Goal: Task Accomplishment & Management: Manage account settings

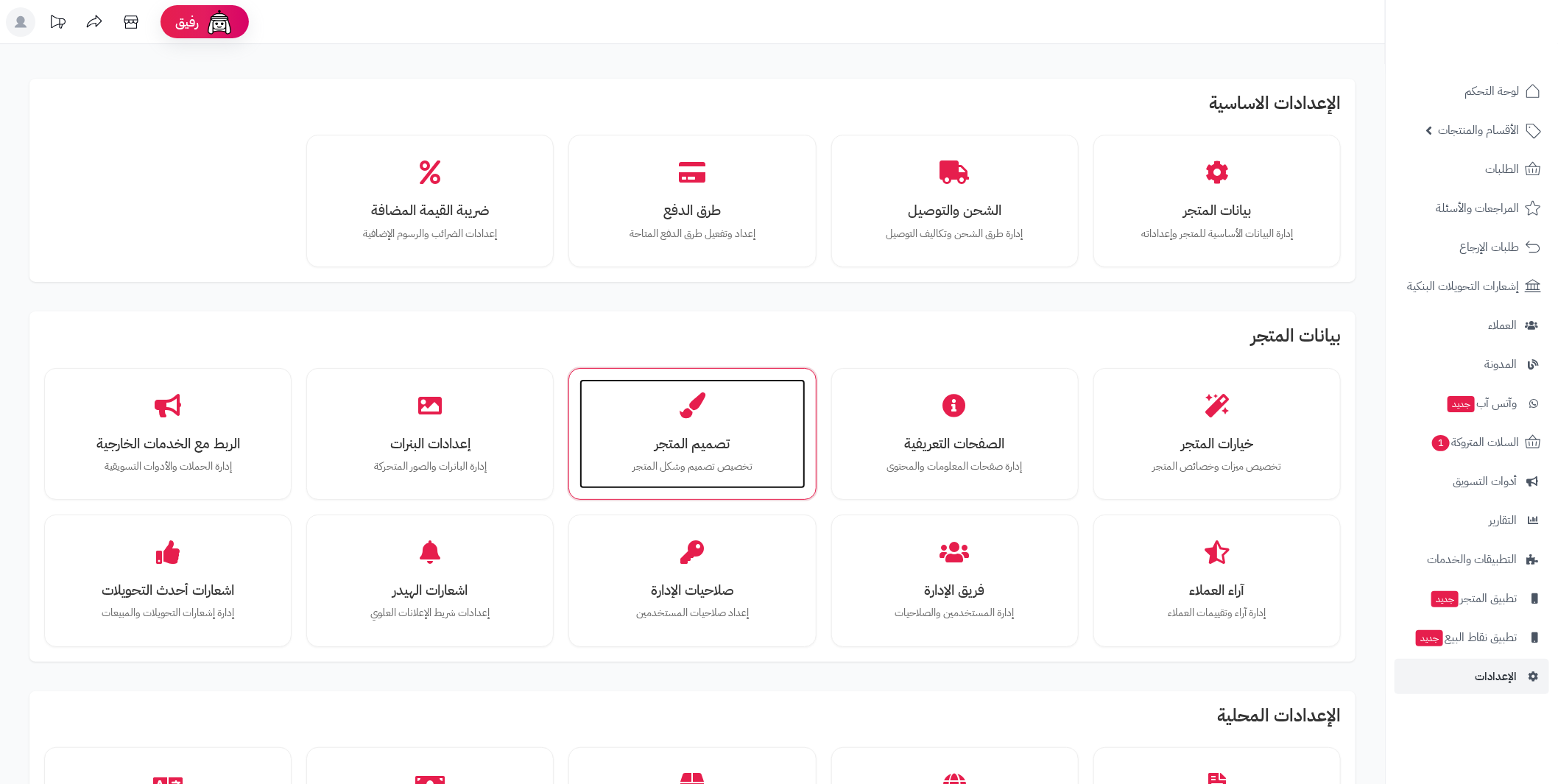
click at [692, 425] on div "تصميم المتجر تخصيص تصميم وشكل المتجر" at bounding box center [692, 434] width 225 height 110
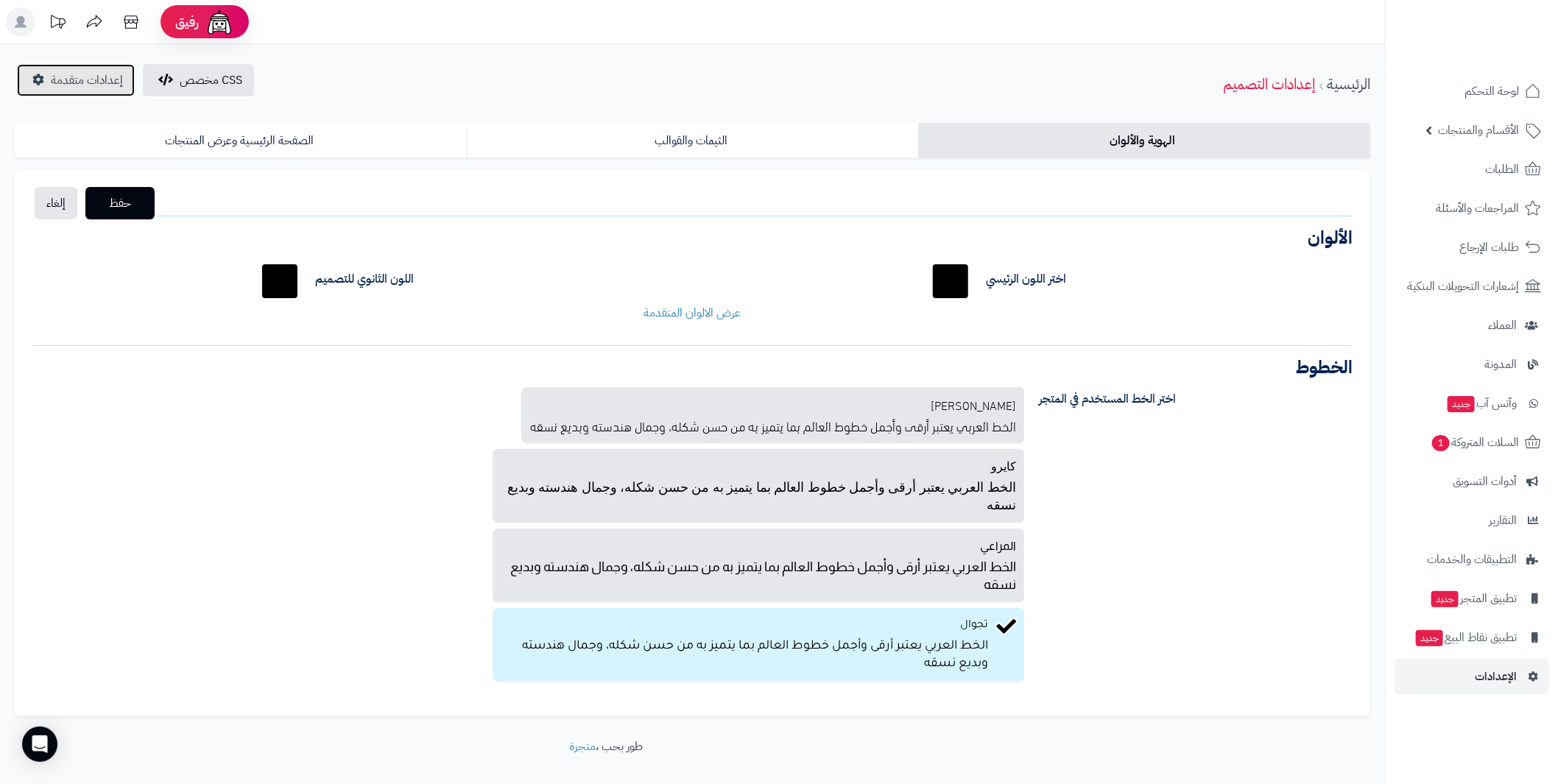
click at [78, 79] on span "إعدادات متقدمة" at bounding box center [87, 80] width 72 height 18
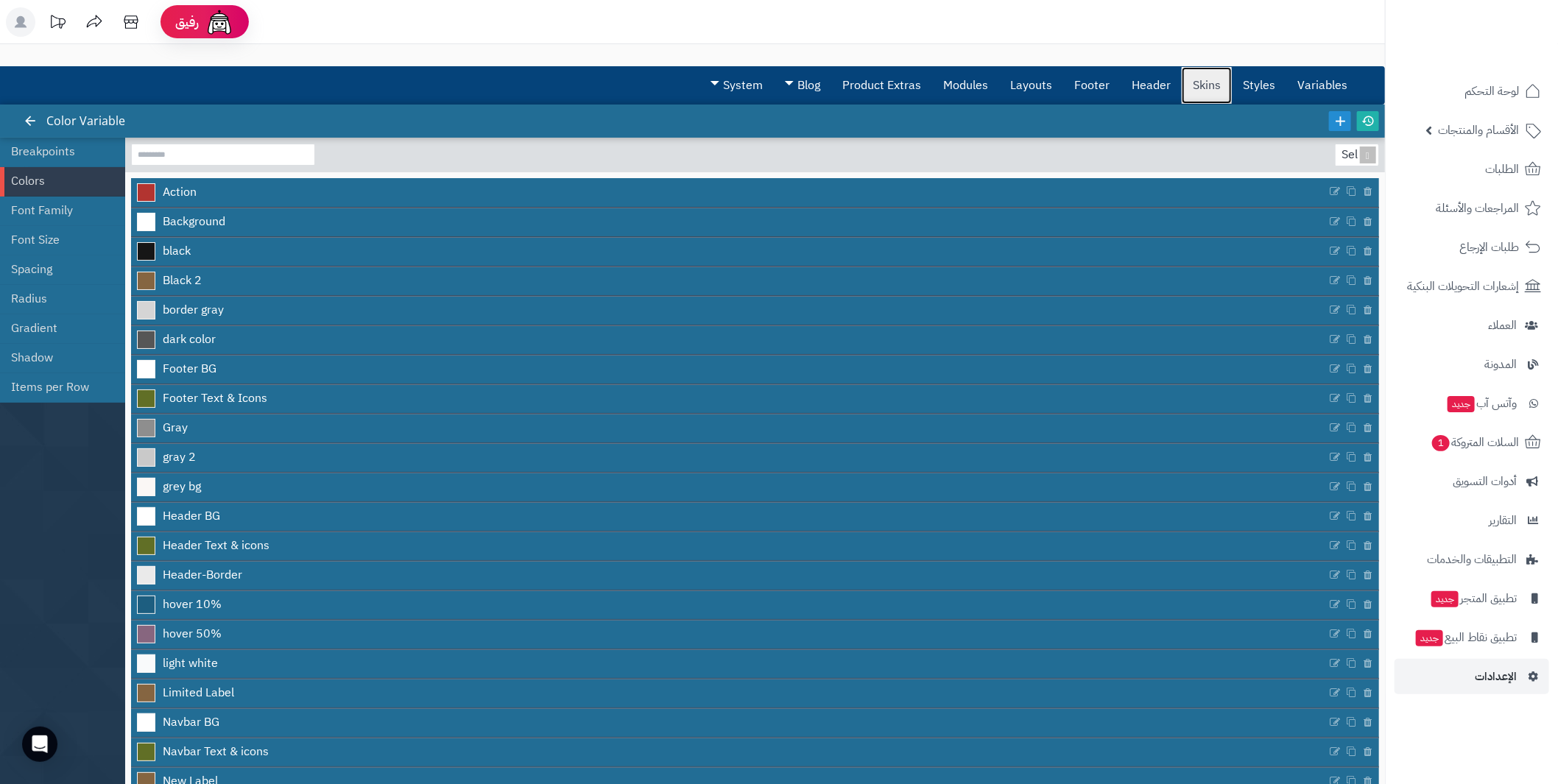
click at [1208, 80] on link "Skins" at bounding box center [1207, 85] width 50 height 37
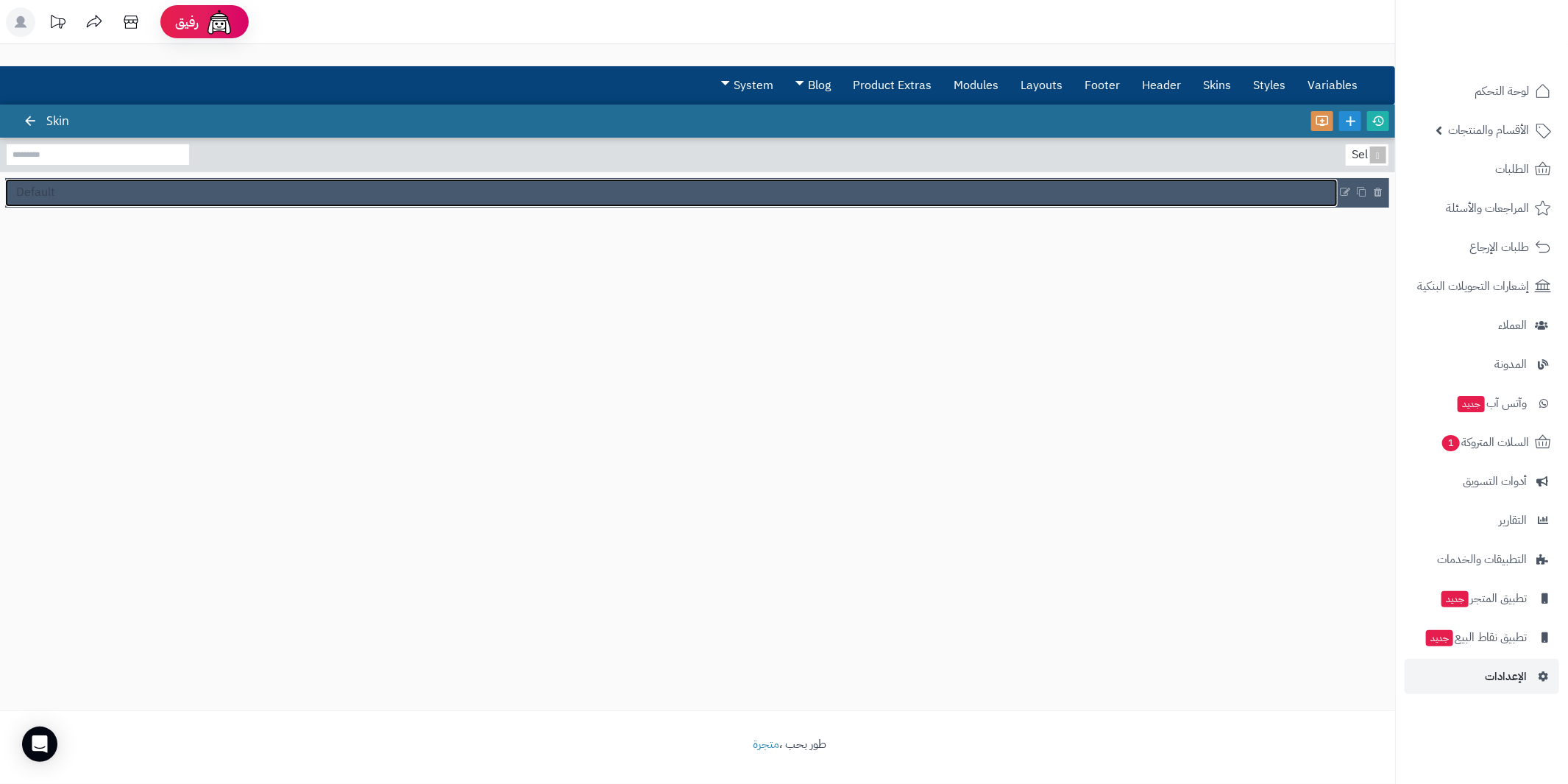
click at [537, 187] on link "Default" at bounding box center [671, 193] width 1333 height 28
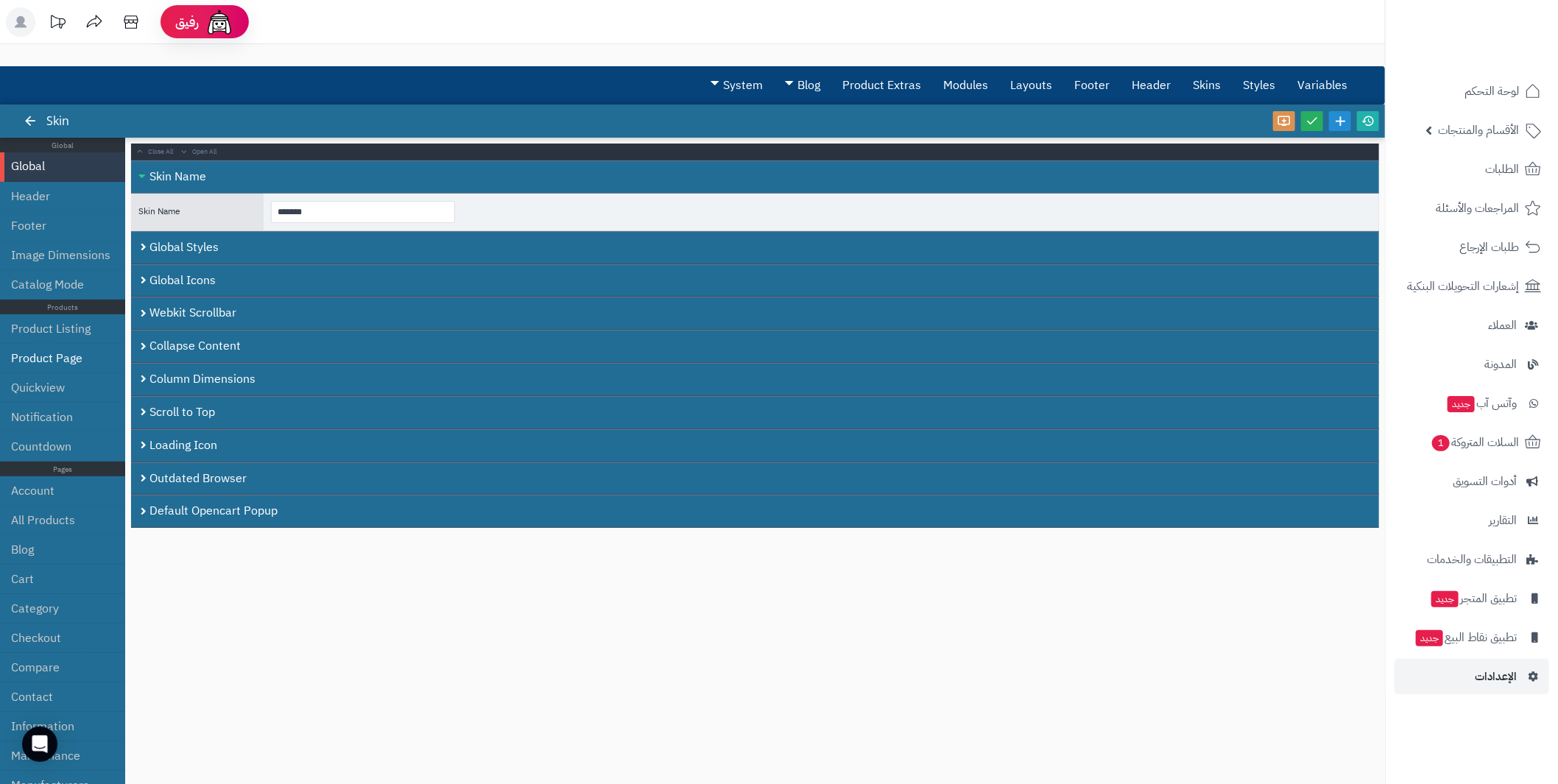
click at [45, 352] on li "Product Page" at bounding box center [63, 358] width 126 height 29
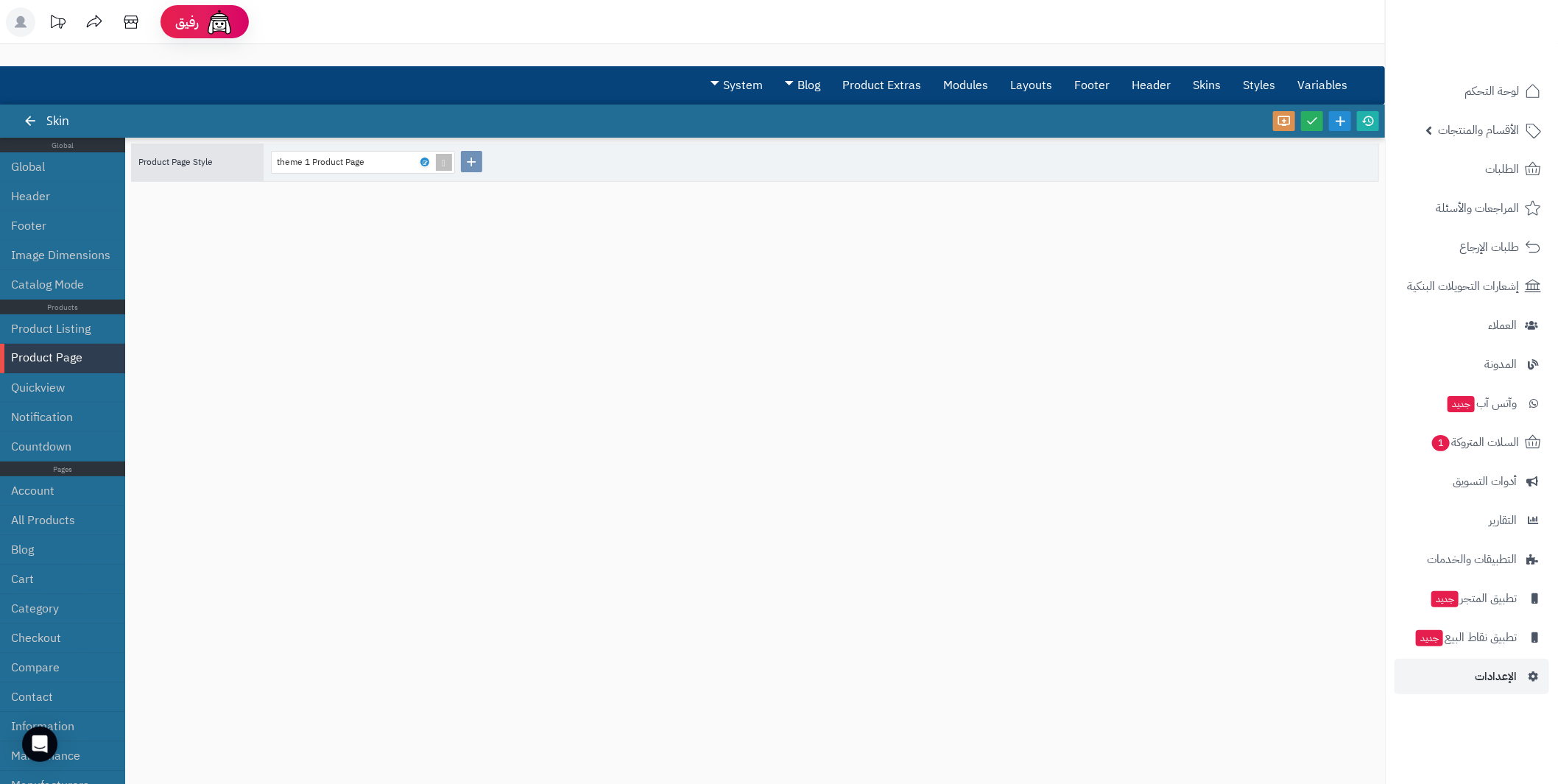
click at [175, 158] on span "Product Page Style" at bounding box center [175, 162] width 75 height 13
click at [212, 156] on span "Product Page Style" at bounding box center [175, 162] width 75 height 13
click at [421, 161] on link at bounding box center [425, 162] width 9 height 9
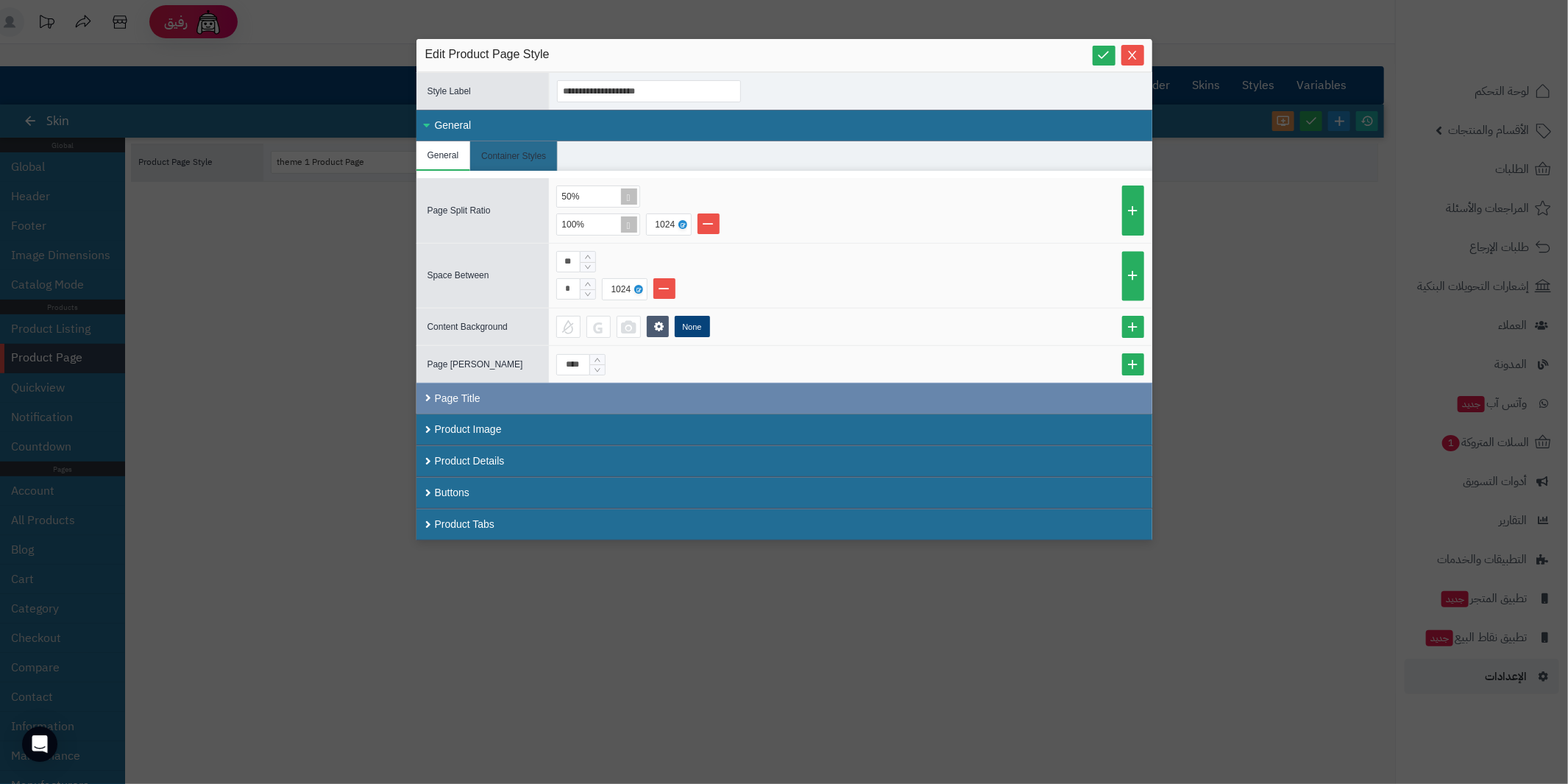
click at [433, 388] on div "Page Title" at bounding box center [784, 398] width 735 height 31
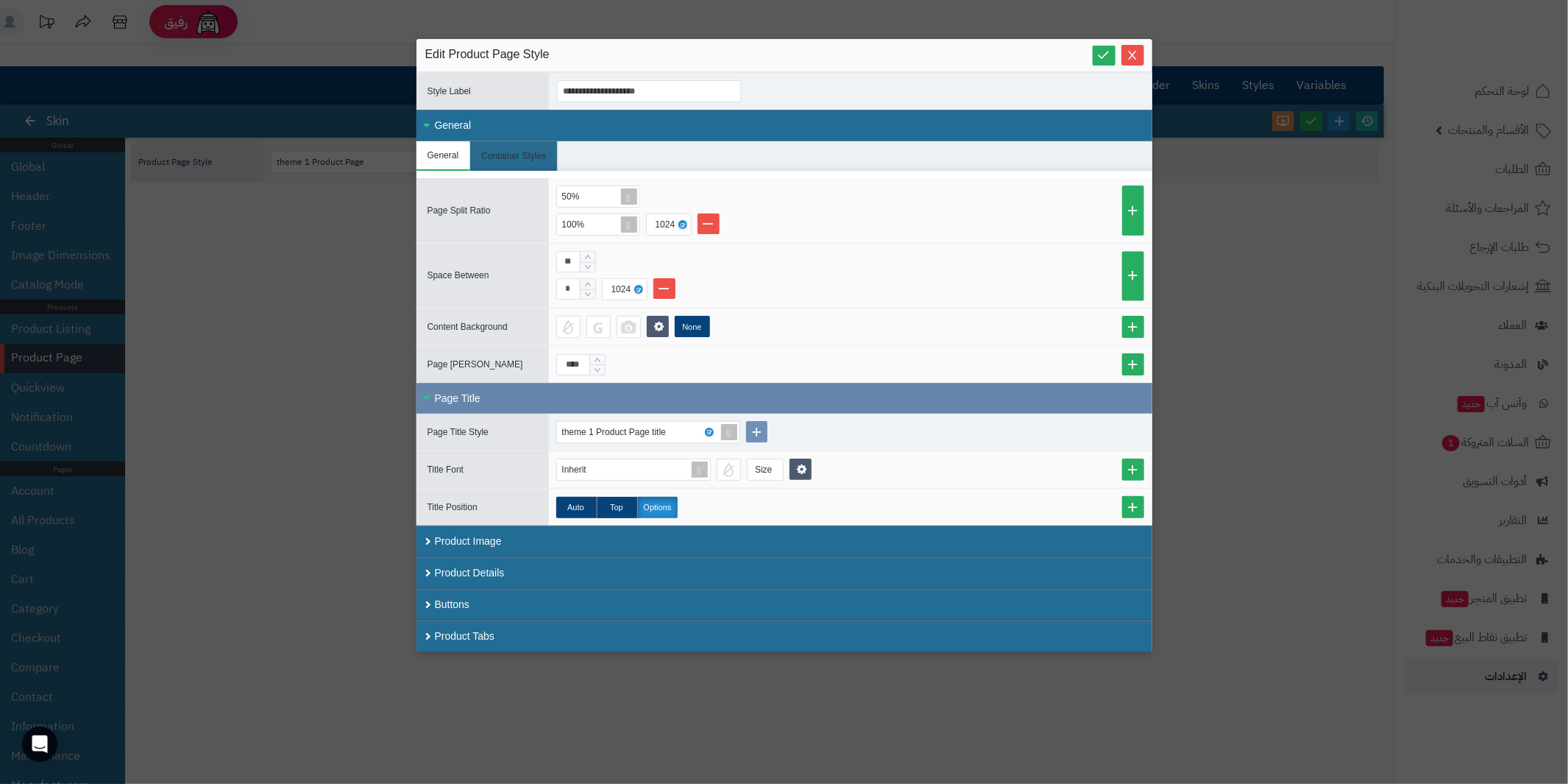
click at [433, 388] on div "Page Title" at bounding box center [784, 398] width 735 height 31
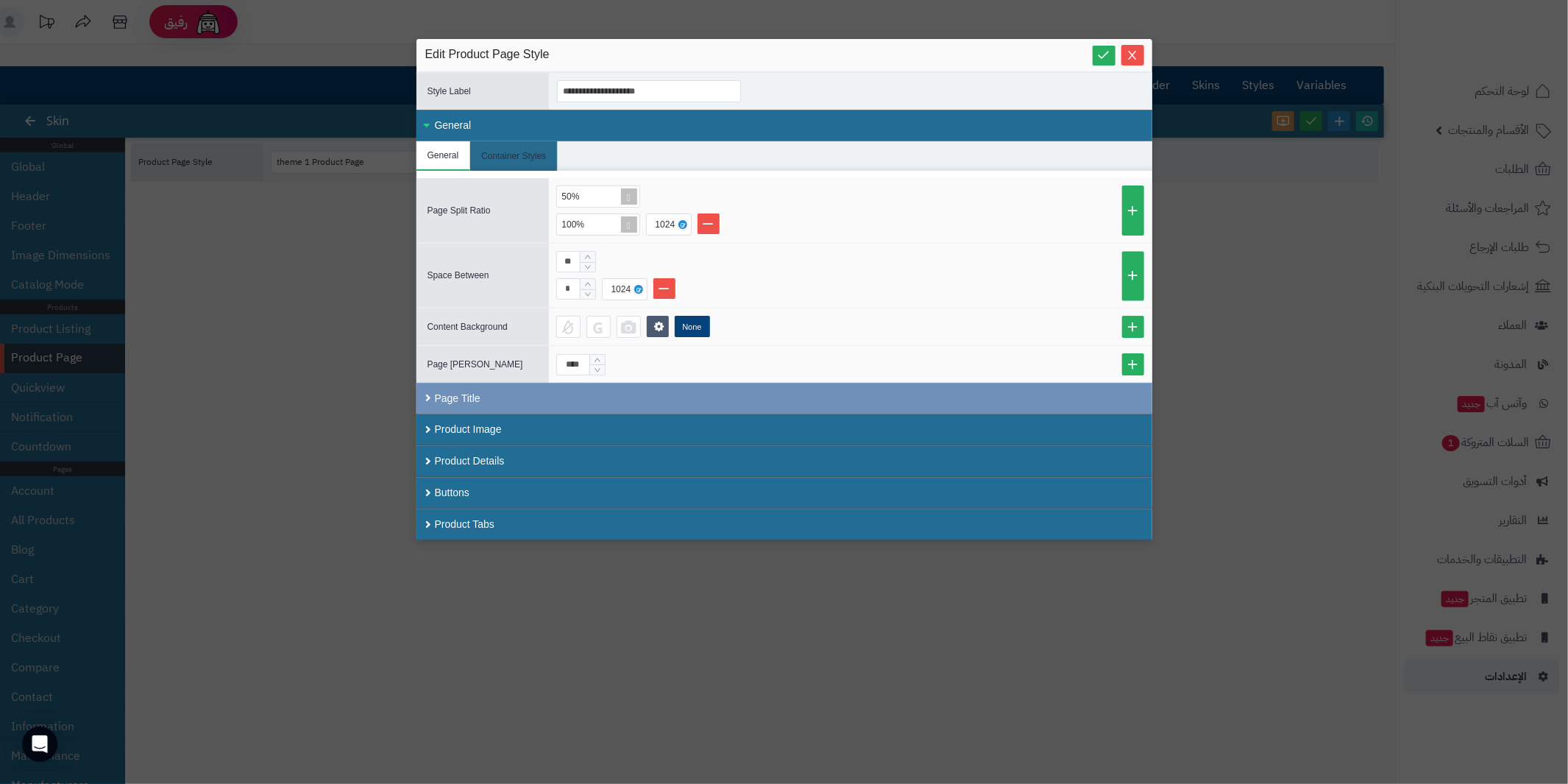
click at [428, 120] on div "General" at bounding box center [784, 126] width 735 height 32
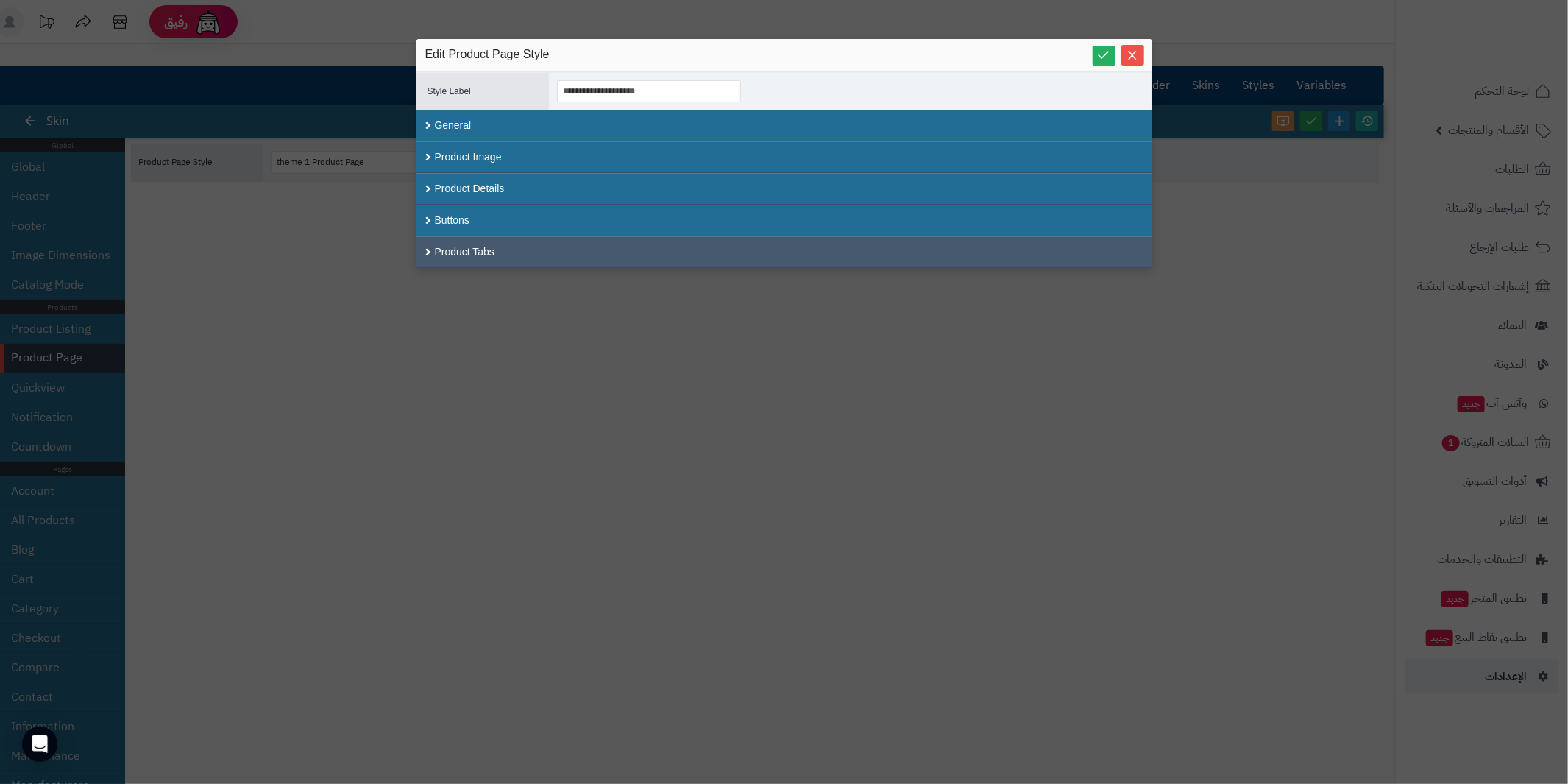
click at [429, 248] on div "Product Tabs" at bounding box center [784, 252] width 735 height 32
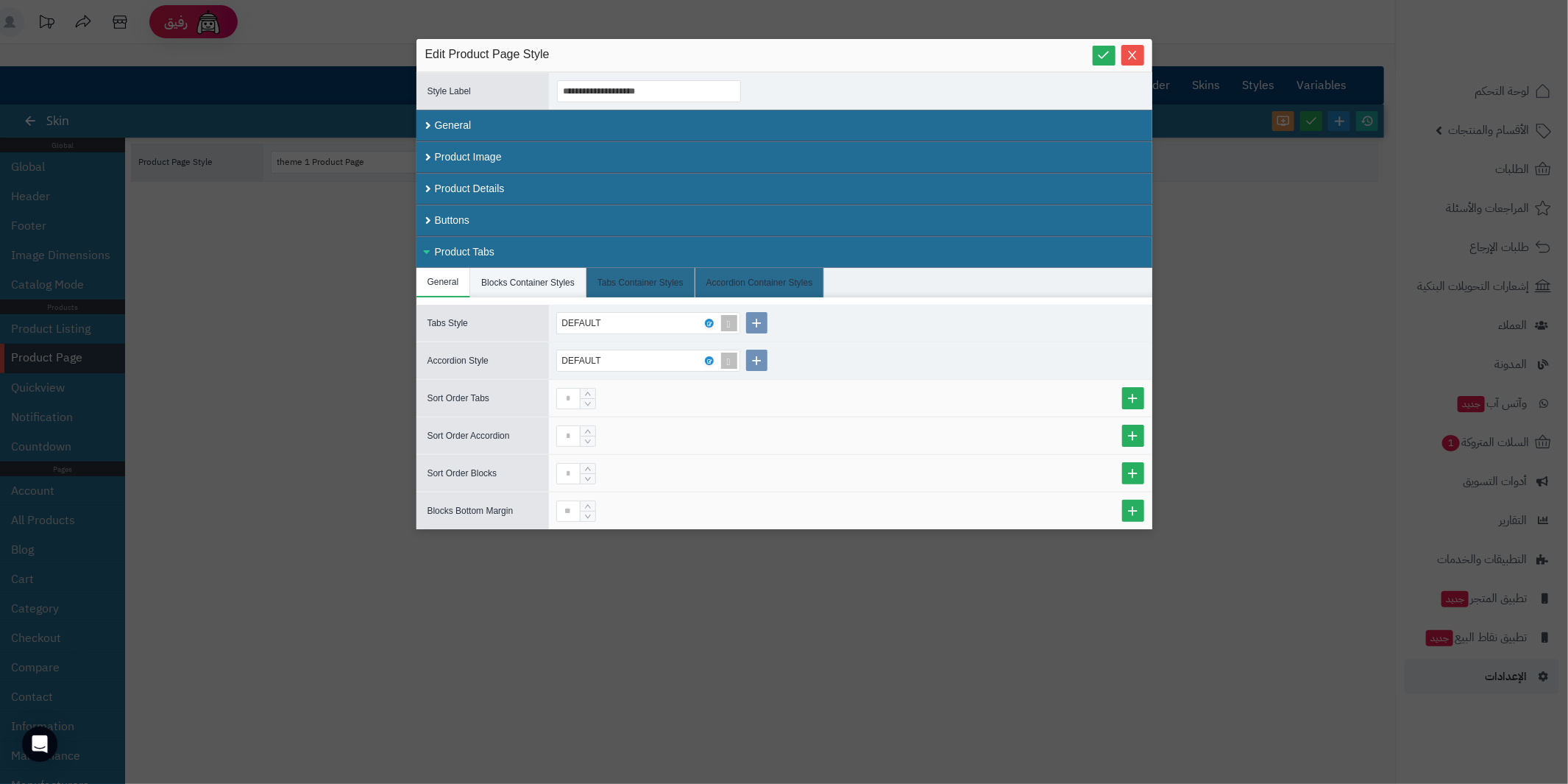
click at [512, 268] on li "Blocks Container Styles" at bounding box center [528, 283] width 116 height 29
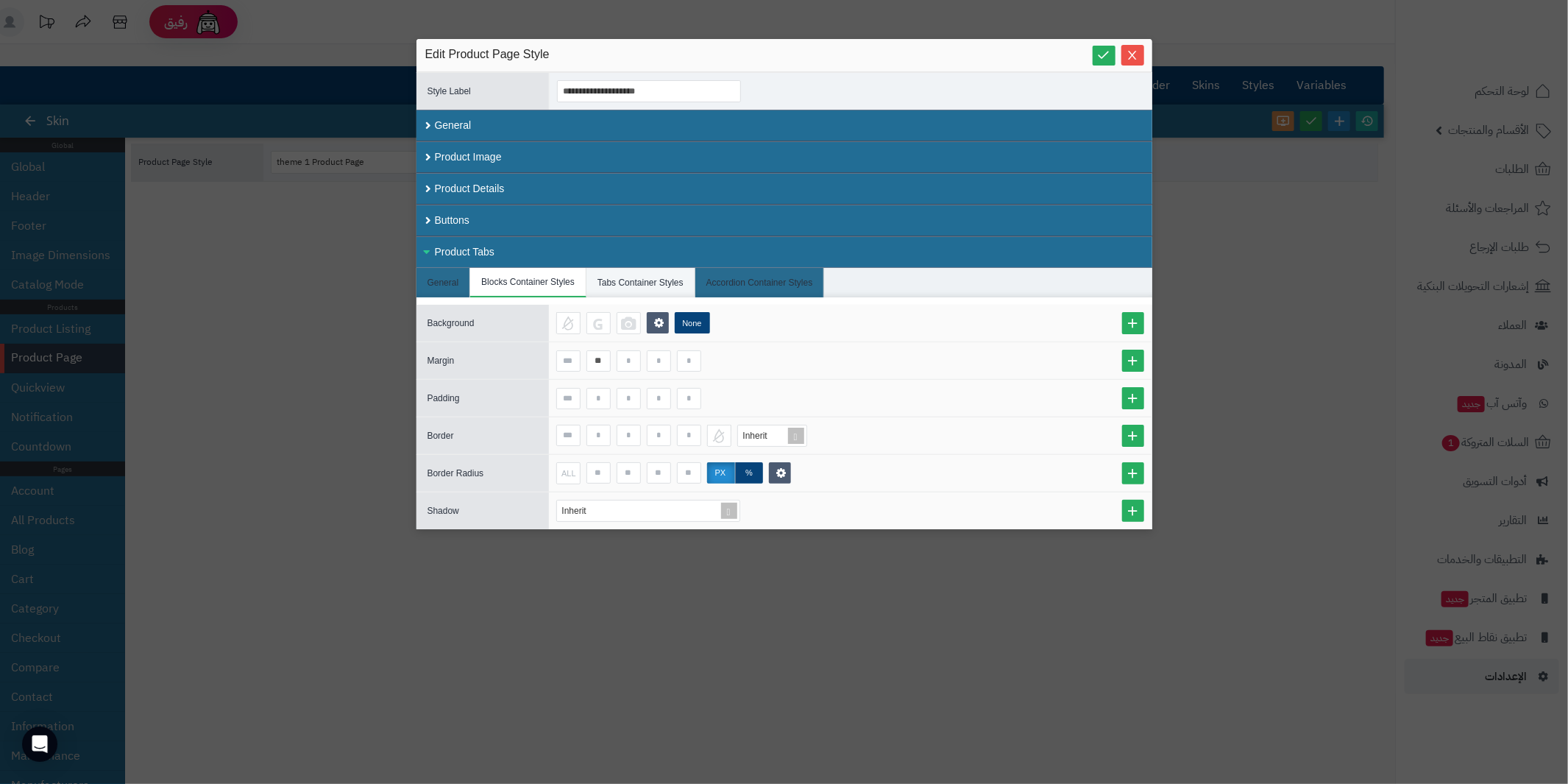
click at [681, 271] on li "Tabs Container Styles" at bounding box center [641, 283] width 109 height 29
click at [518, 273] on li "Blocks Container Styles" at bounding box center [528, 283] width 116 height 29
click at [438, 273] on li "General" at bounding box center [443, 283] width 54 height 29
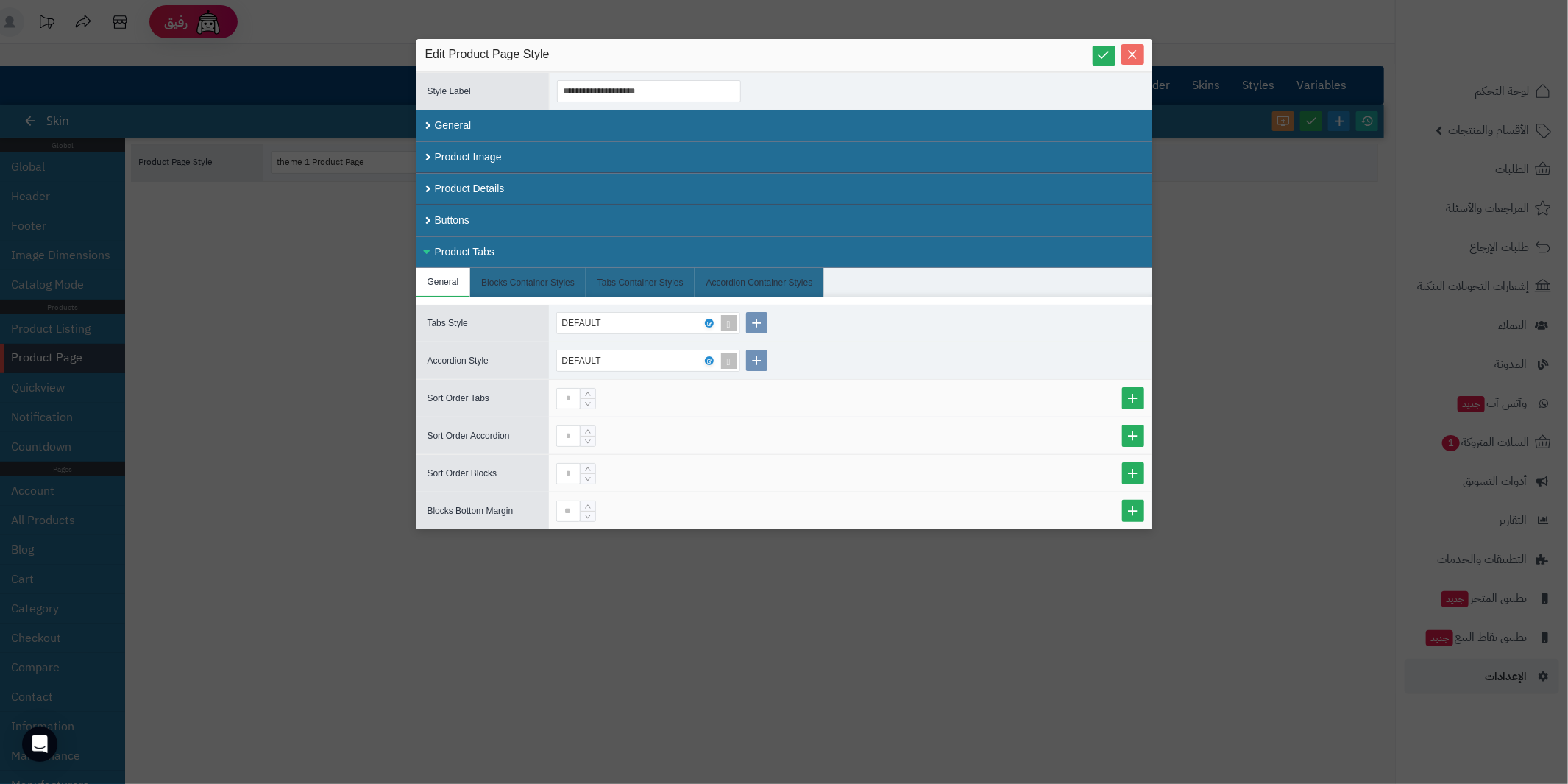
click at [1128, 52] on icon "Close" at bounding box center [1132, 55] width 12 height 12
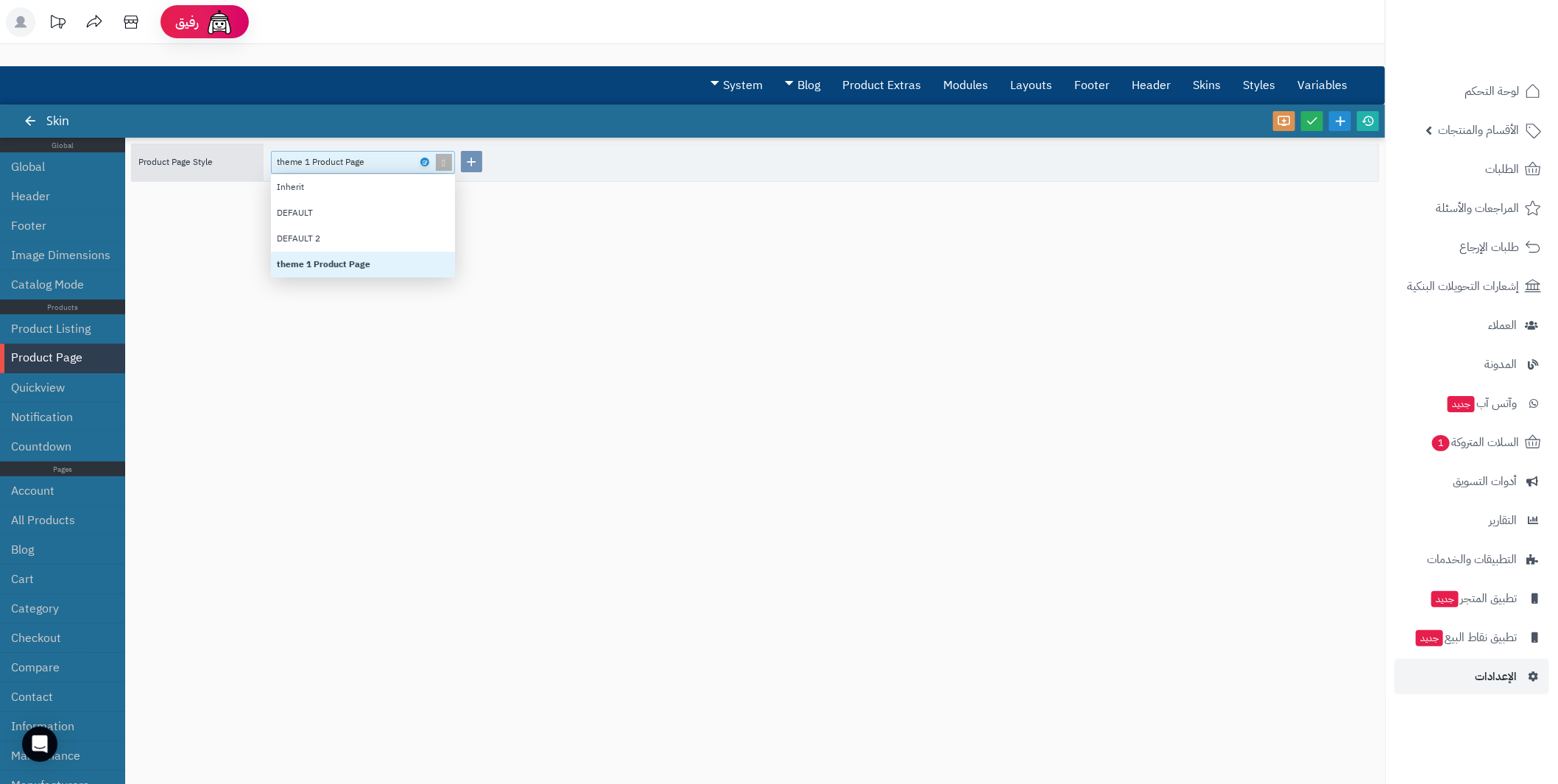
click at [444, 156] on span at bounding box center [444, 162] width 21 height 21
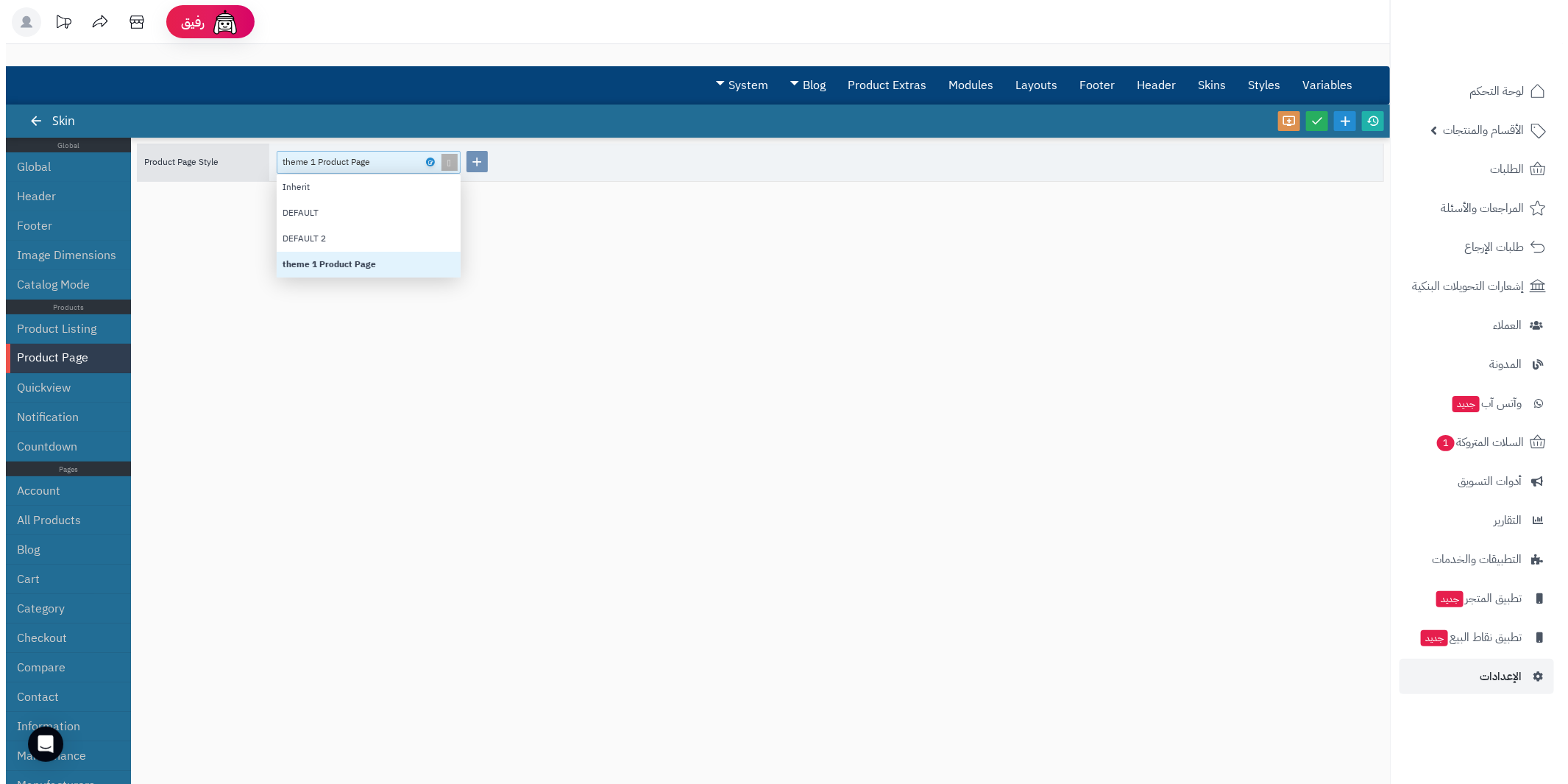
scroll to position [92, 172]
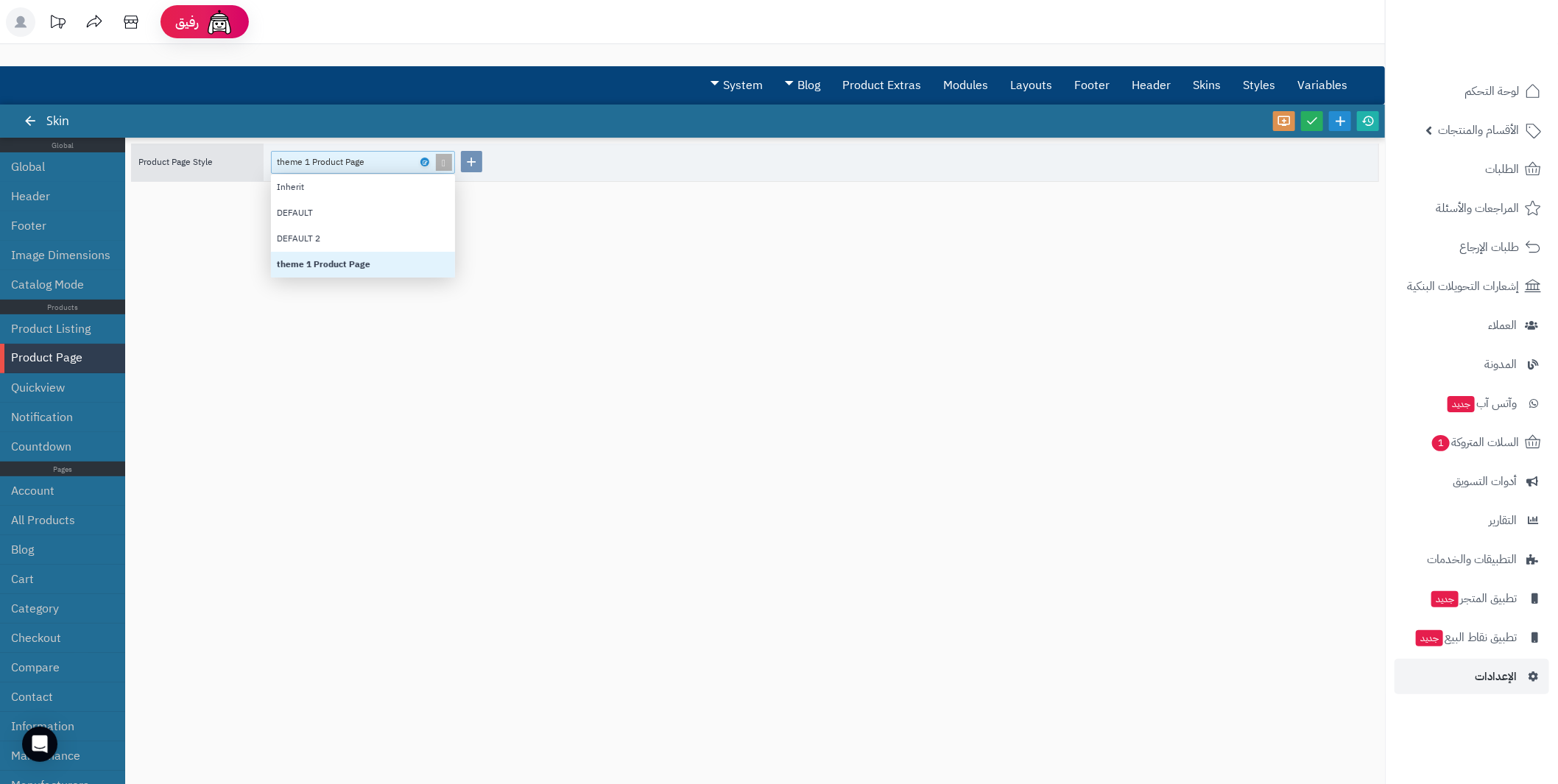
click at [388, 156] on div "theme 1 Product Page" at bounding box center [357, 162] width 160 height 21
click at [424, 157] on link at bounding box center [425, 162] width 9 height 9
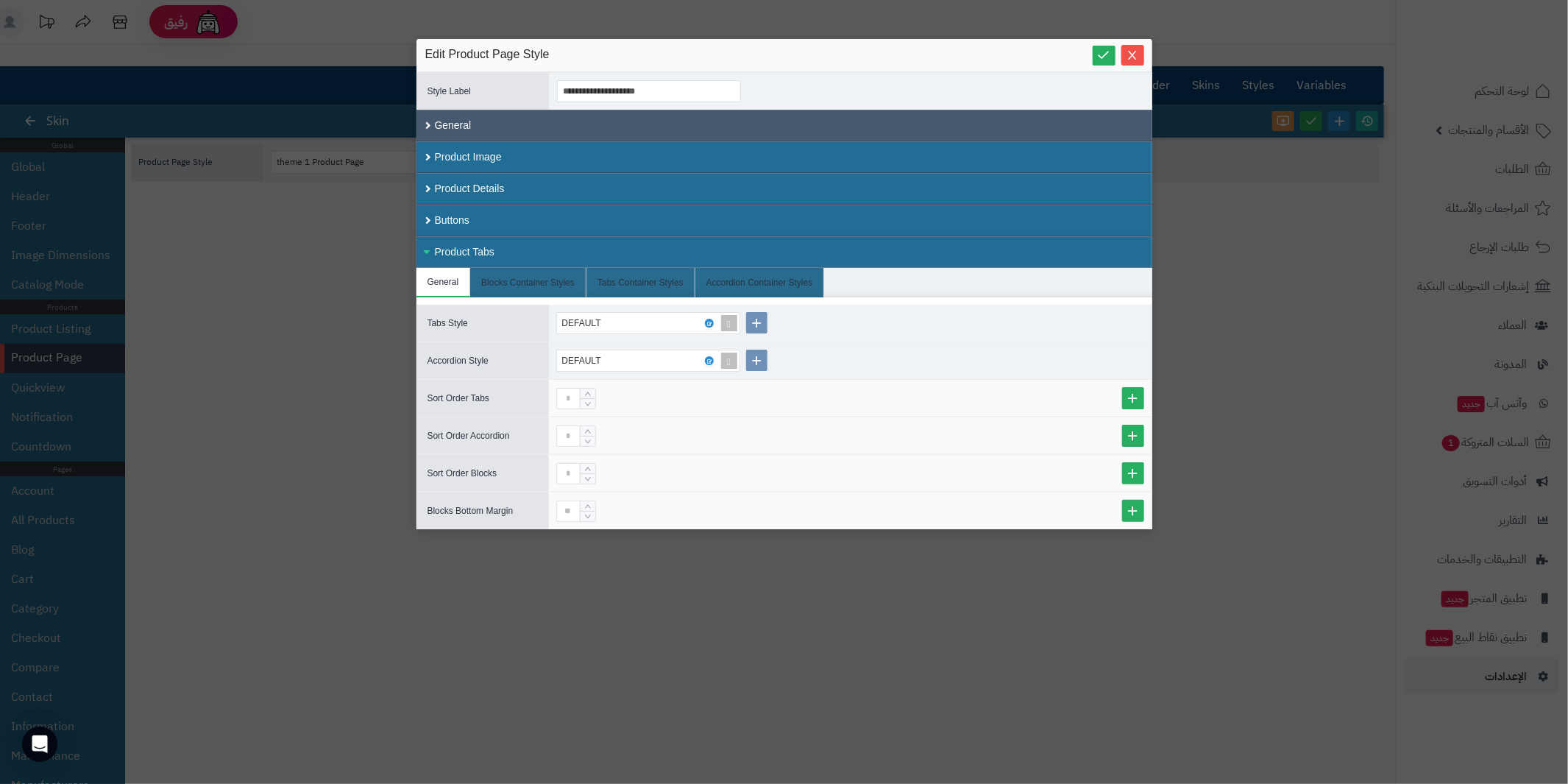
click at [433, 120] on div "General" at bounding box center [784, 126] width 735 height 32
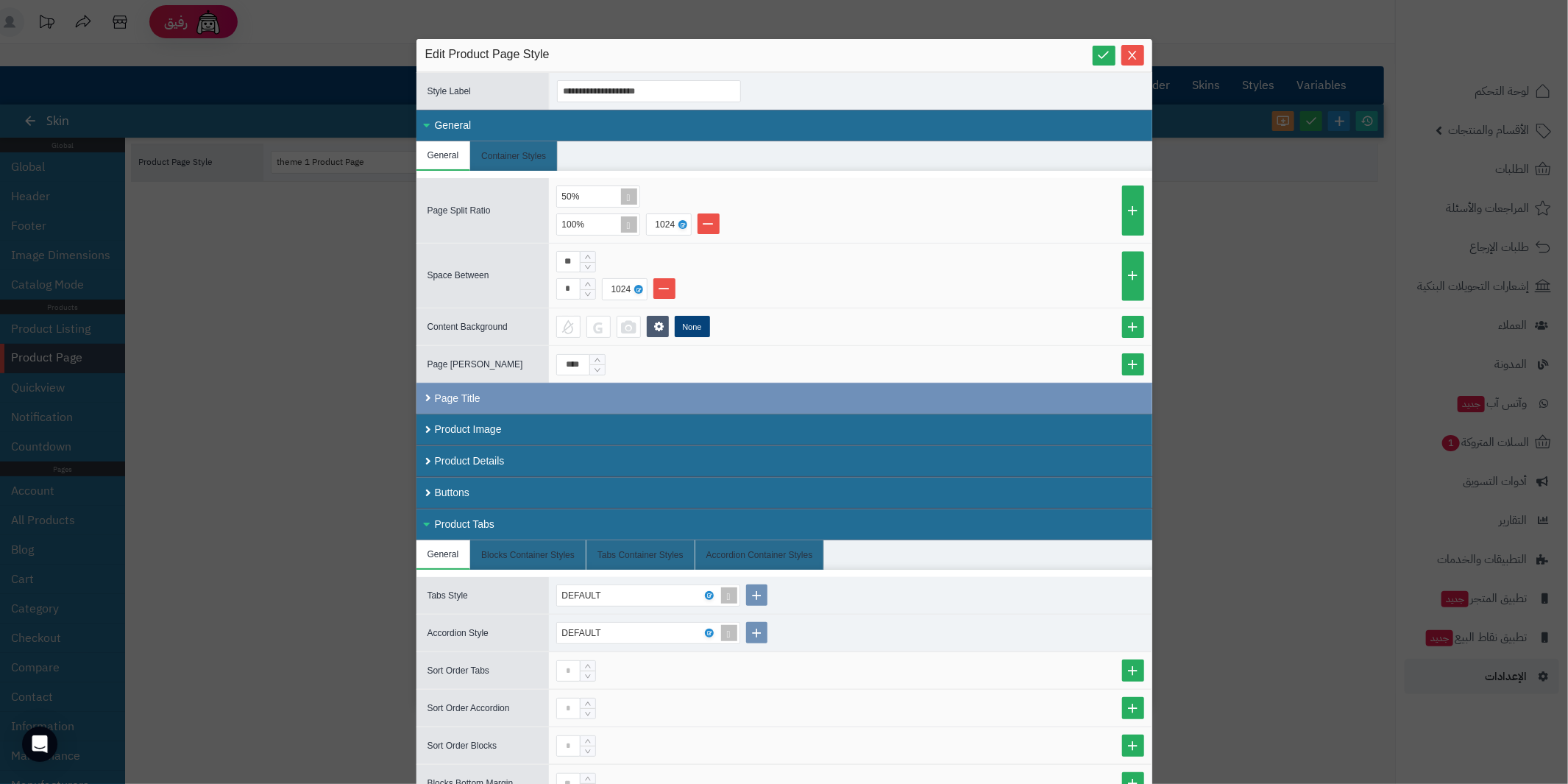
click at [433, 120] on div "General" at bounding box center [784, 126] width 735 height 32
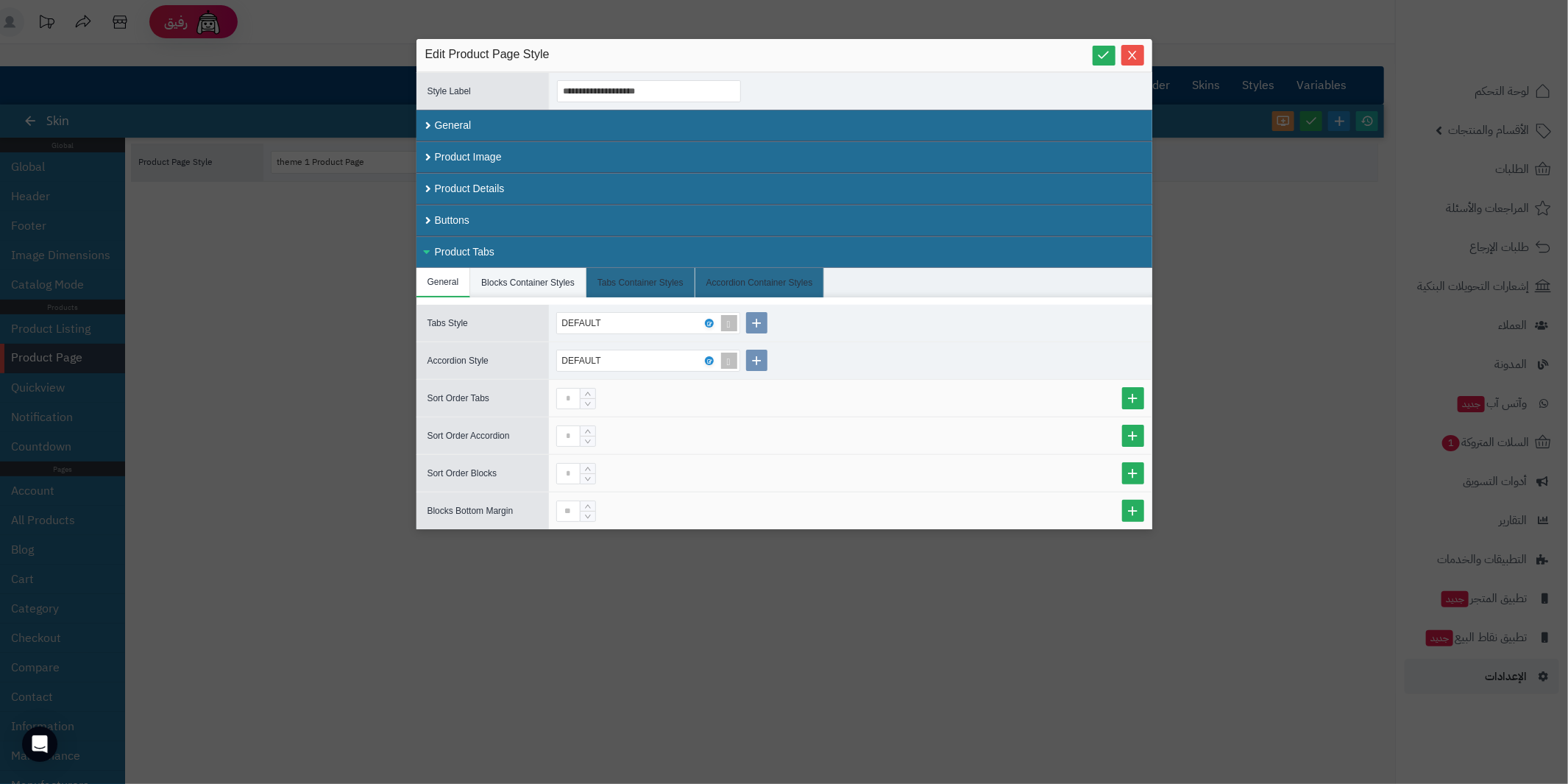
click at [503, 279] on li "Blocks Container Styles" at bounding box center [528, 283] width 116 height 29
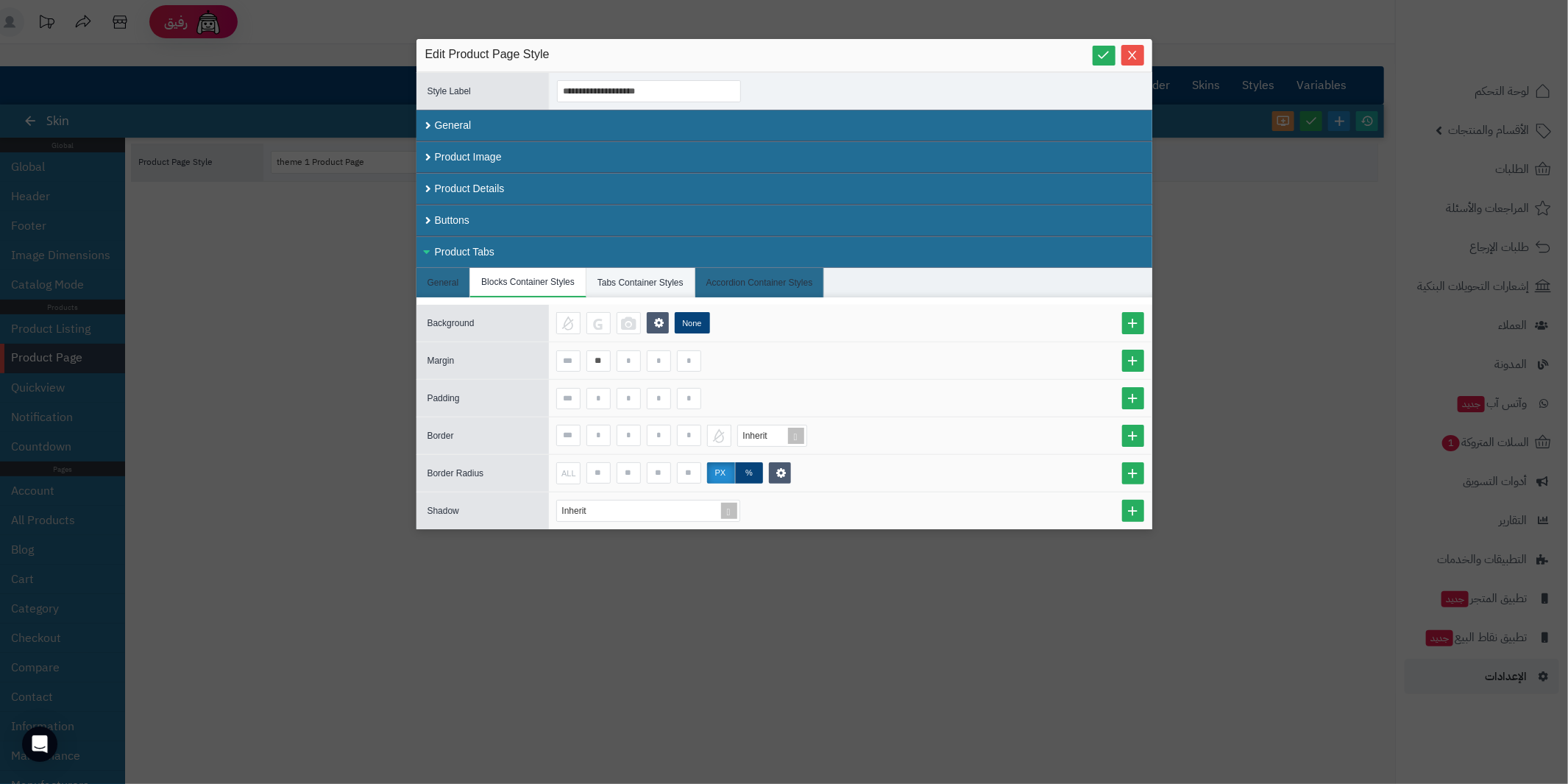
click at [603, 277] on li "Tabs Container Styles" at bounding box center [641, 283] width 109 height 29
click at [726, 279] on li "Accordion Container Styles" at bounding box center [760, 283] width 130 height 29
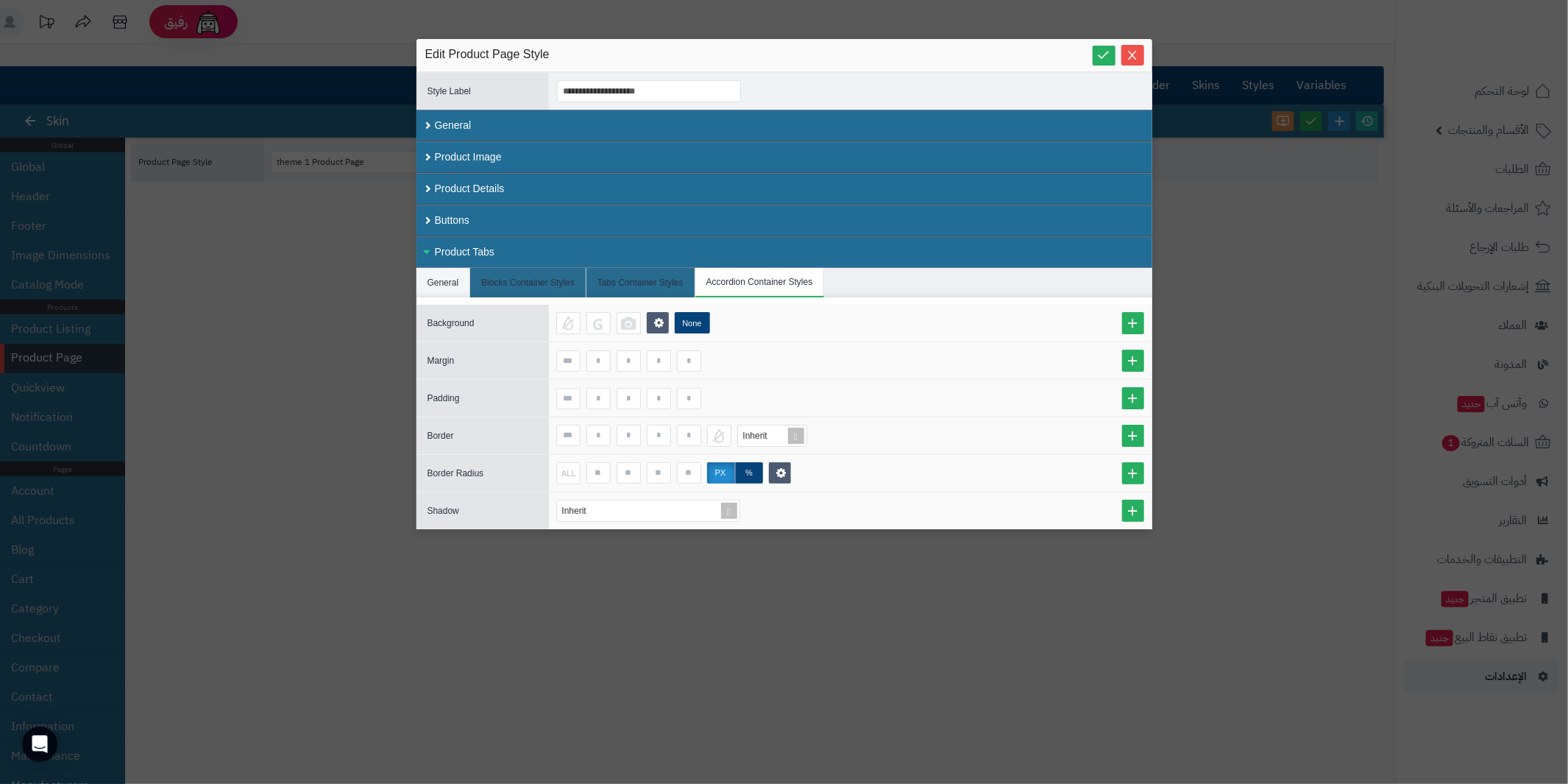
drag, startPoint x: 435, startPoint y: 274, endPoint x: 447, endPoint y: 254, distance: 23.3
click at [435, 274] on li "General" at bounding box center [443, 283] width 54 height 29
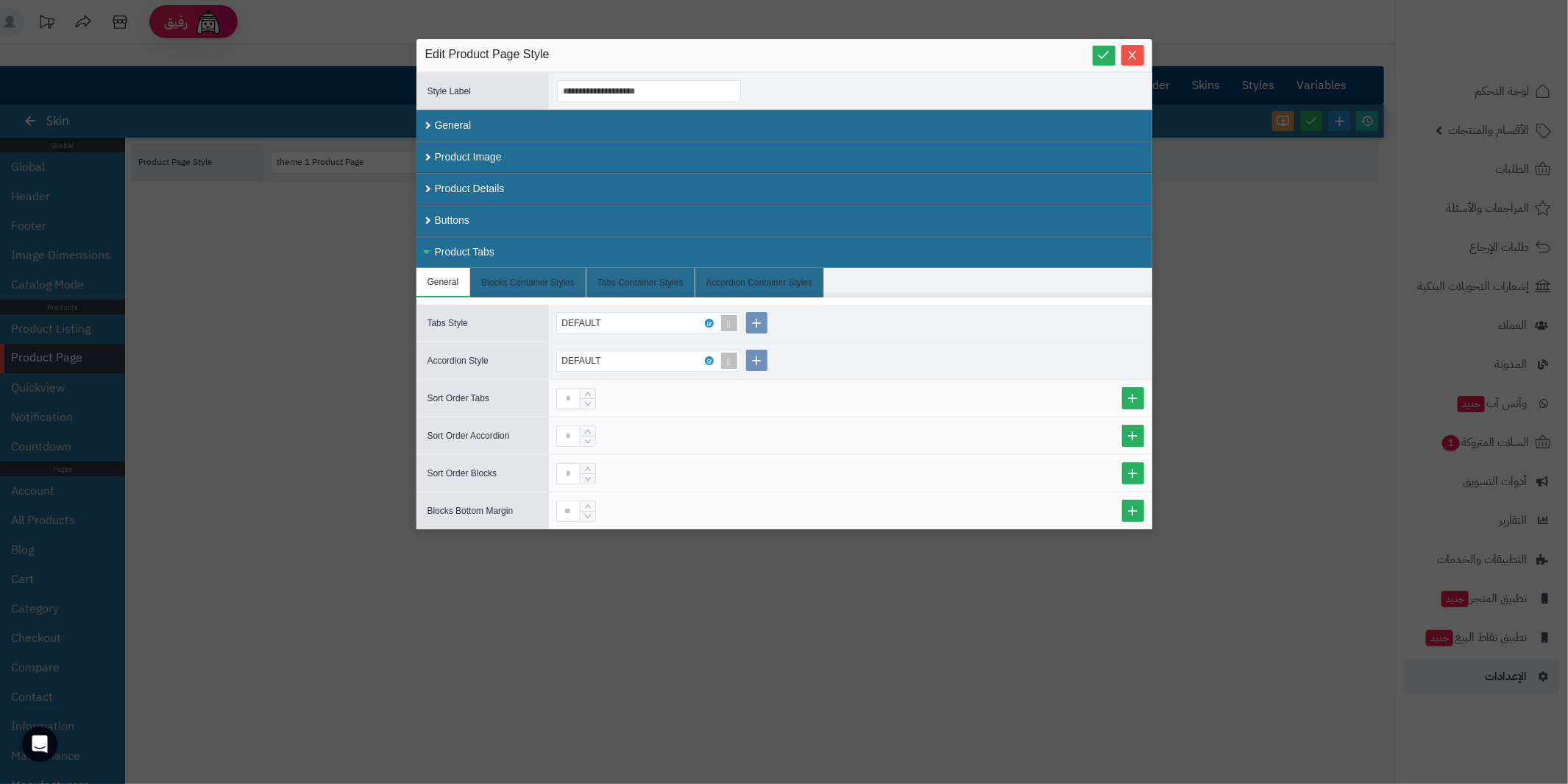
click at [432, 243] on div "Product Tabs" at bounding box center [784, 252] width 735 height 32
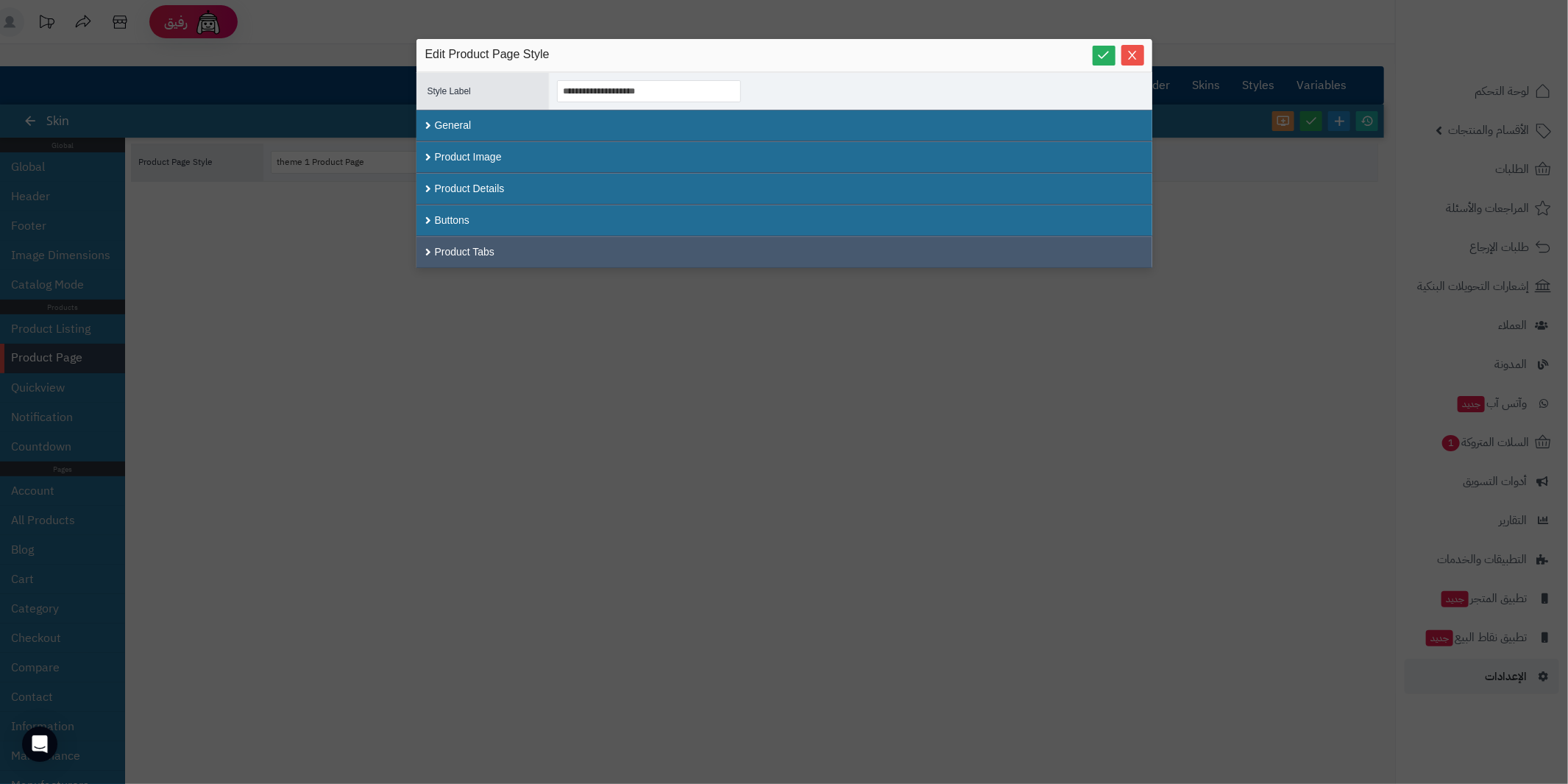
click at [432, 243] on div "Product Tabs" at bounding box center [784, 252] width 735 height 32
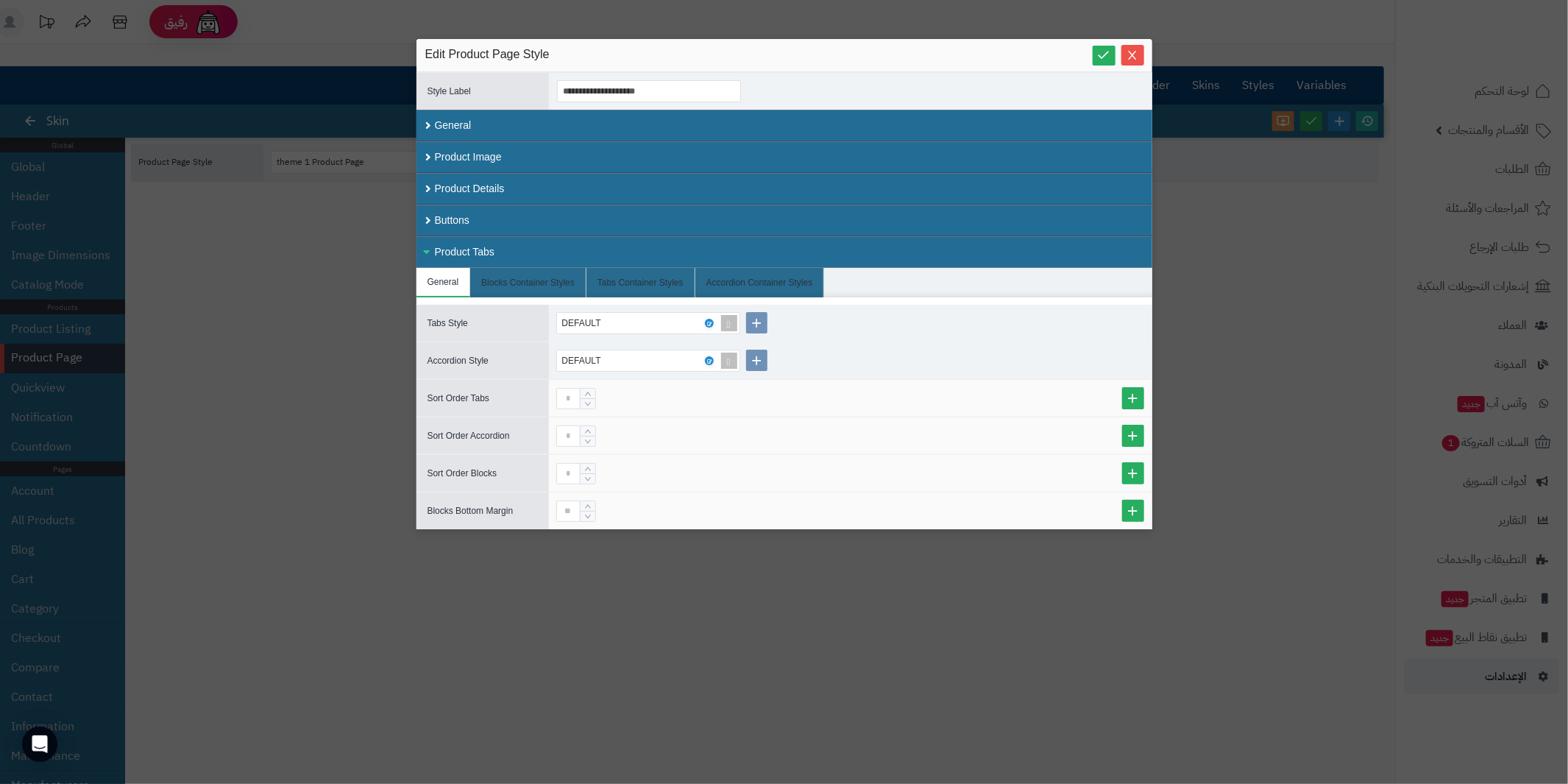
click at [432, 243] on div "Product Tabs" at bounding box center [784, 252] width 735 height 32
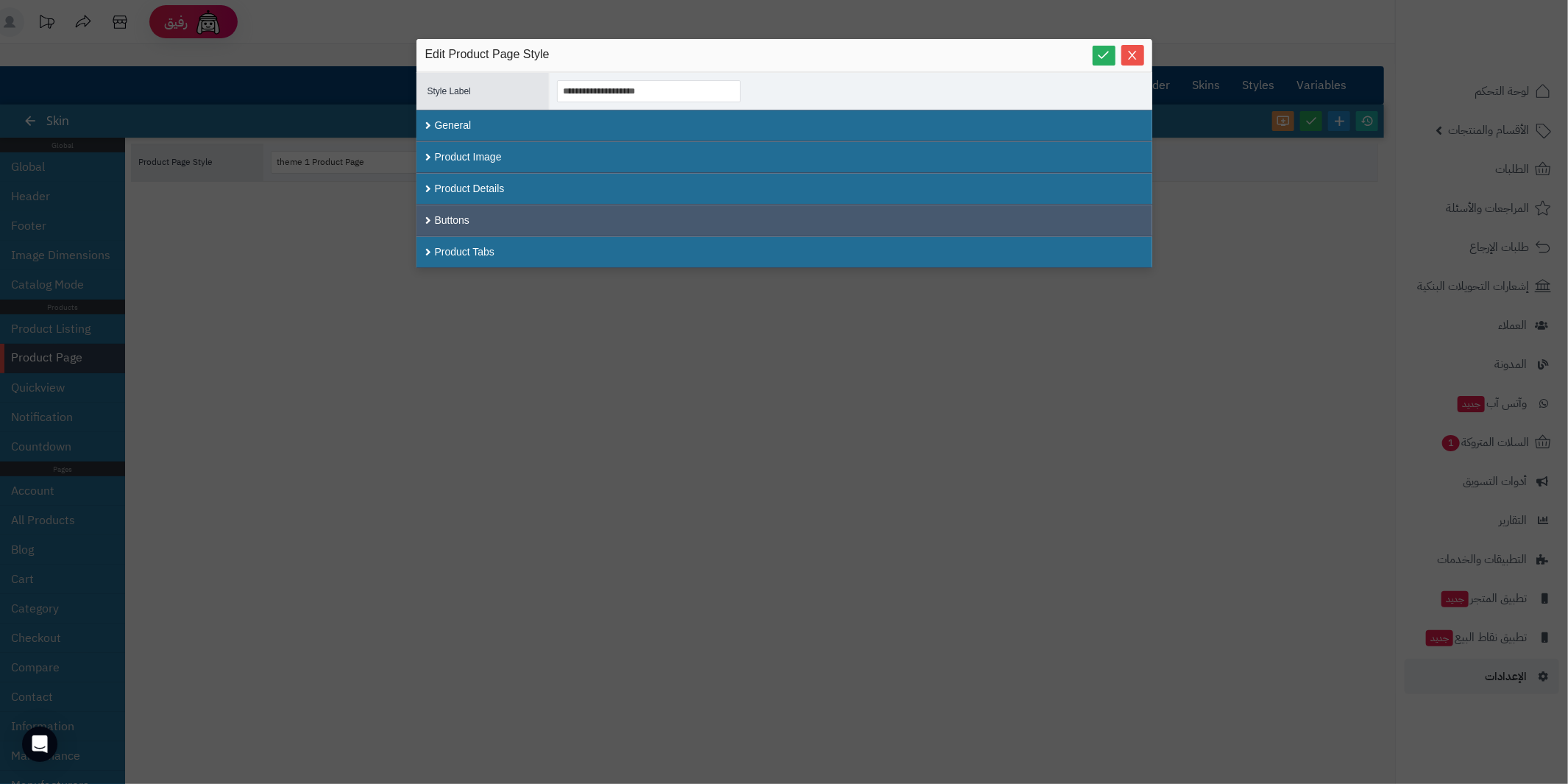
click at [431, 215] on div "Buttons" at bounding box center [784, 220] width 735 height 32
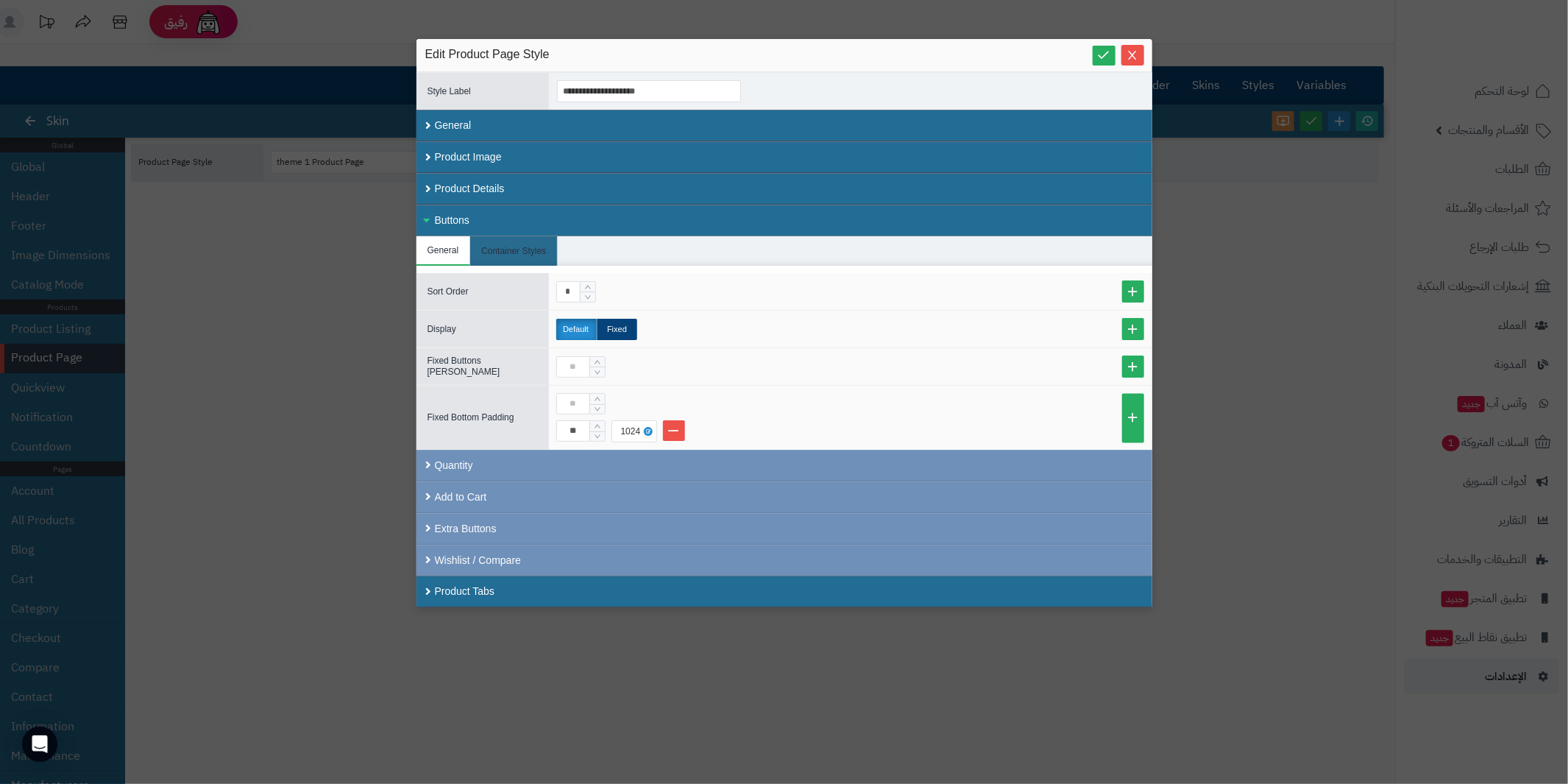
click at [431, 215] on div "Buttons" at bounding box center [784, 220] width 735 height 32
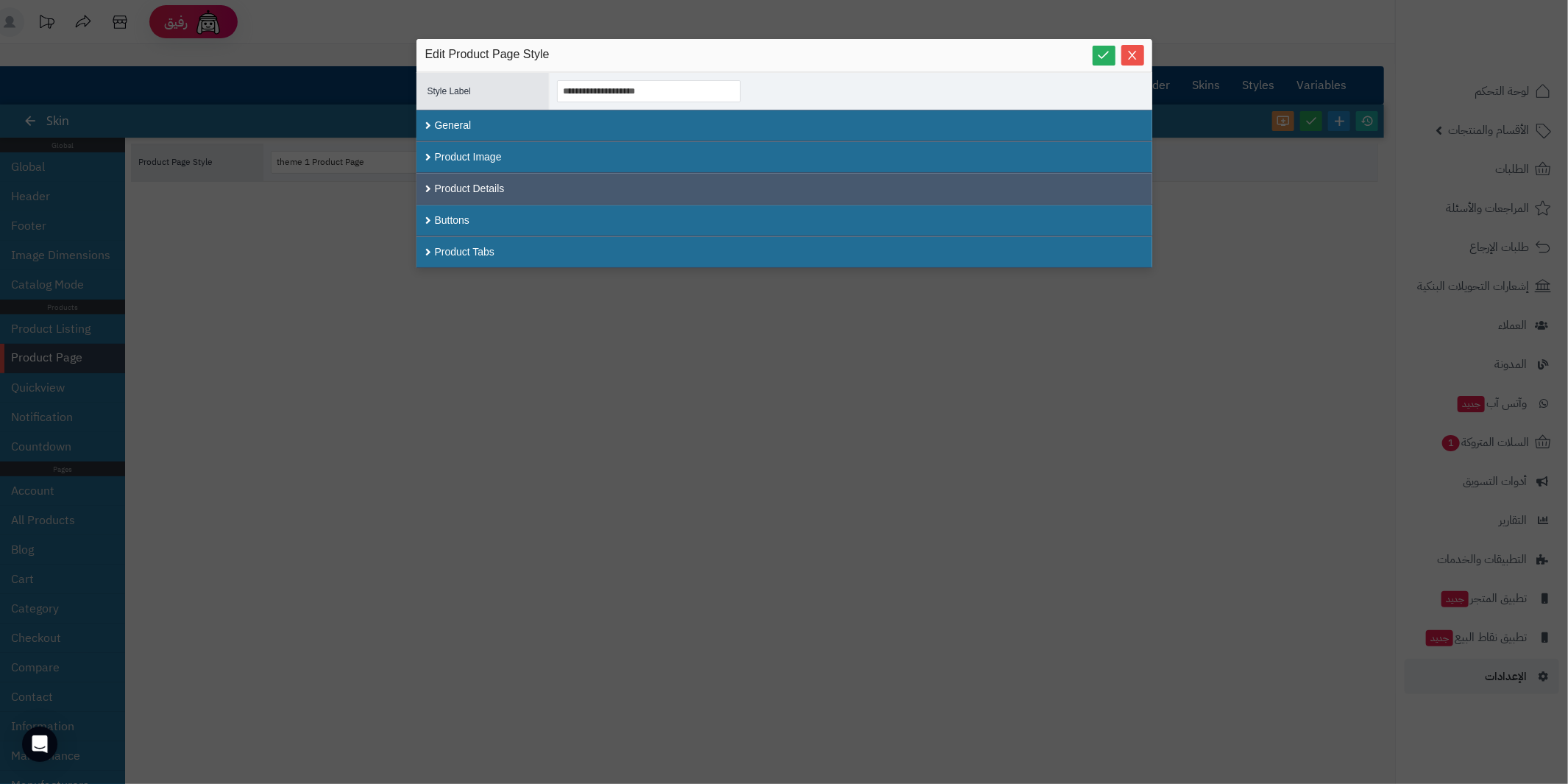
click at [429, 189] on div "Product Details" at bounding box center [784, 188] width 735 height 32
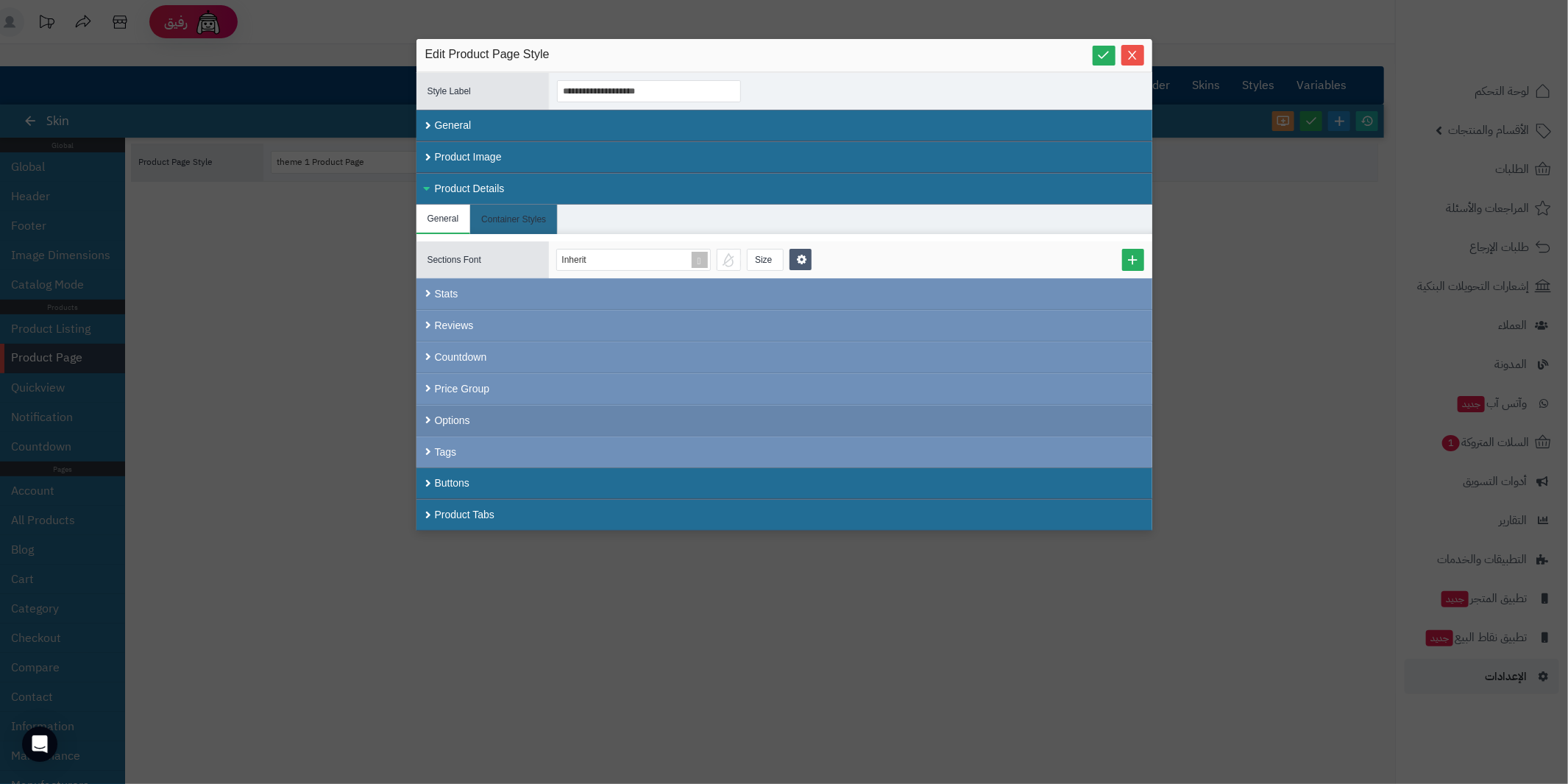
click at [427, 407] on div "Options" at bounding box center [784, 420] width 735 height 32
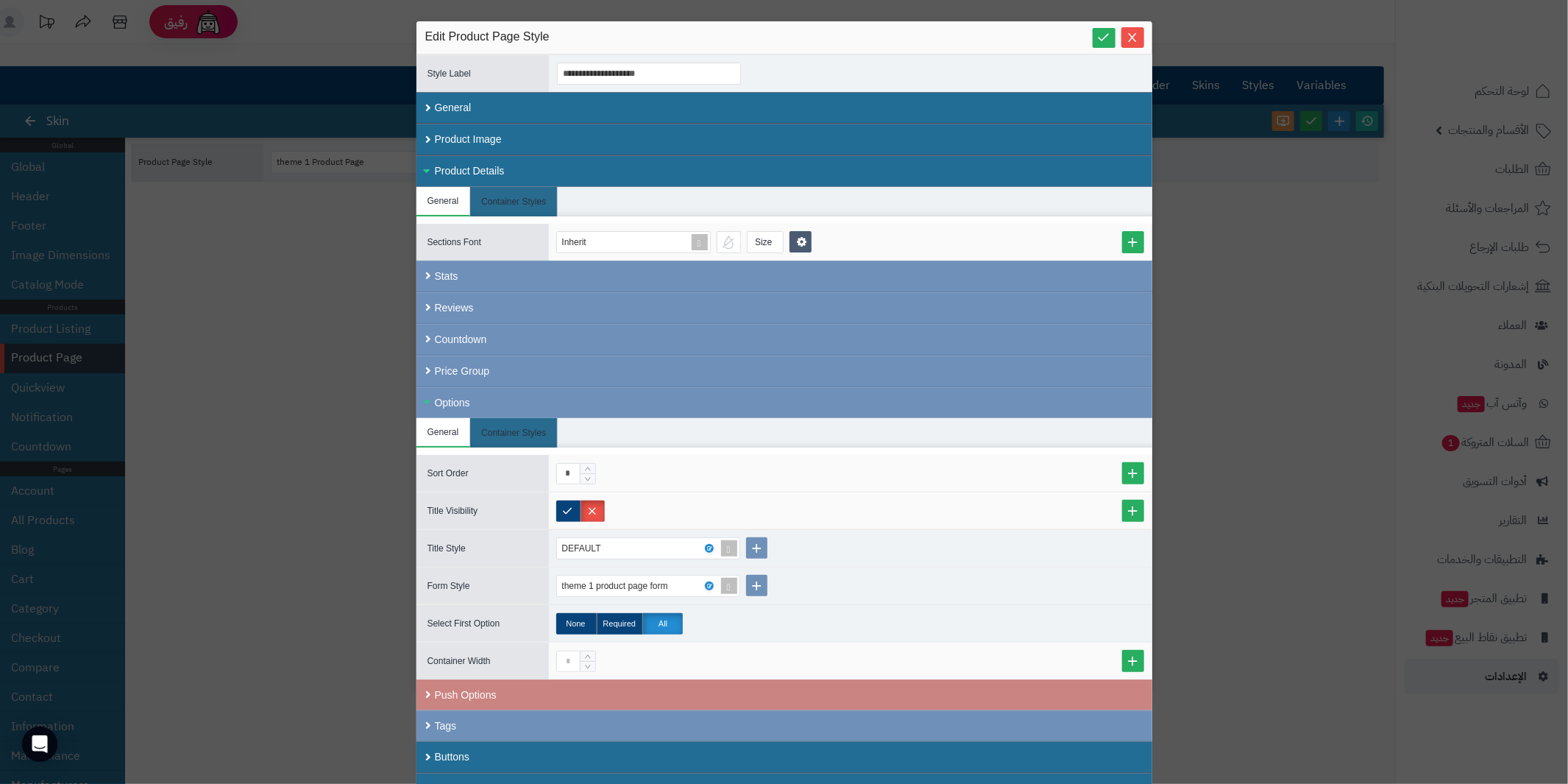
scroll to position [28, 0]
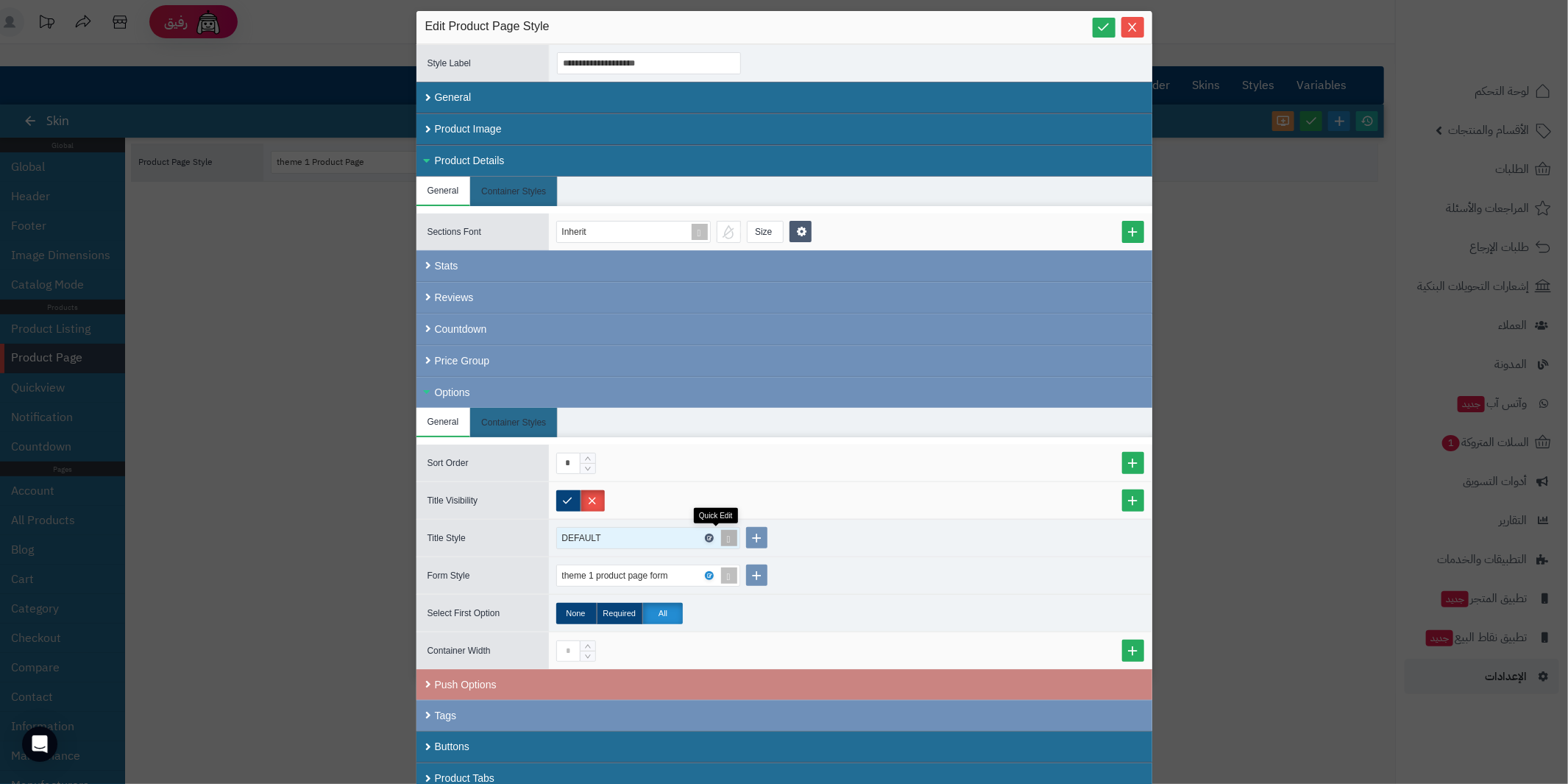
click at [711, 536] on icon at bounding box center [709, 539] width 4 height 7
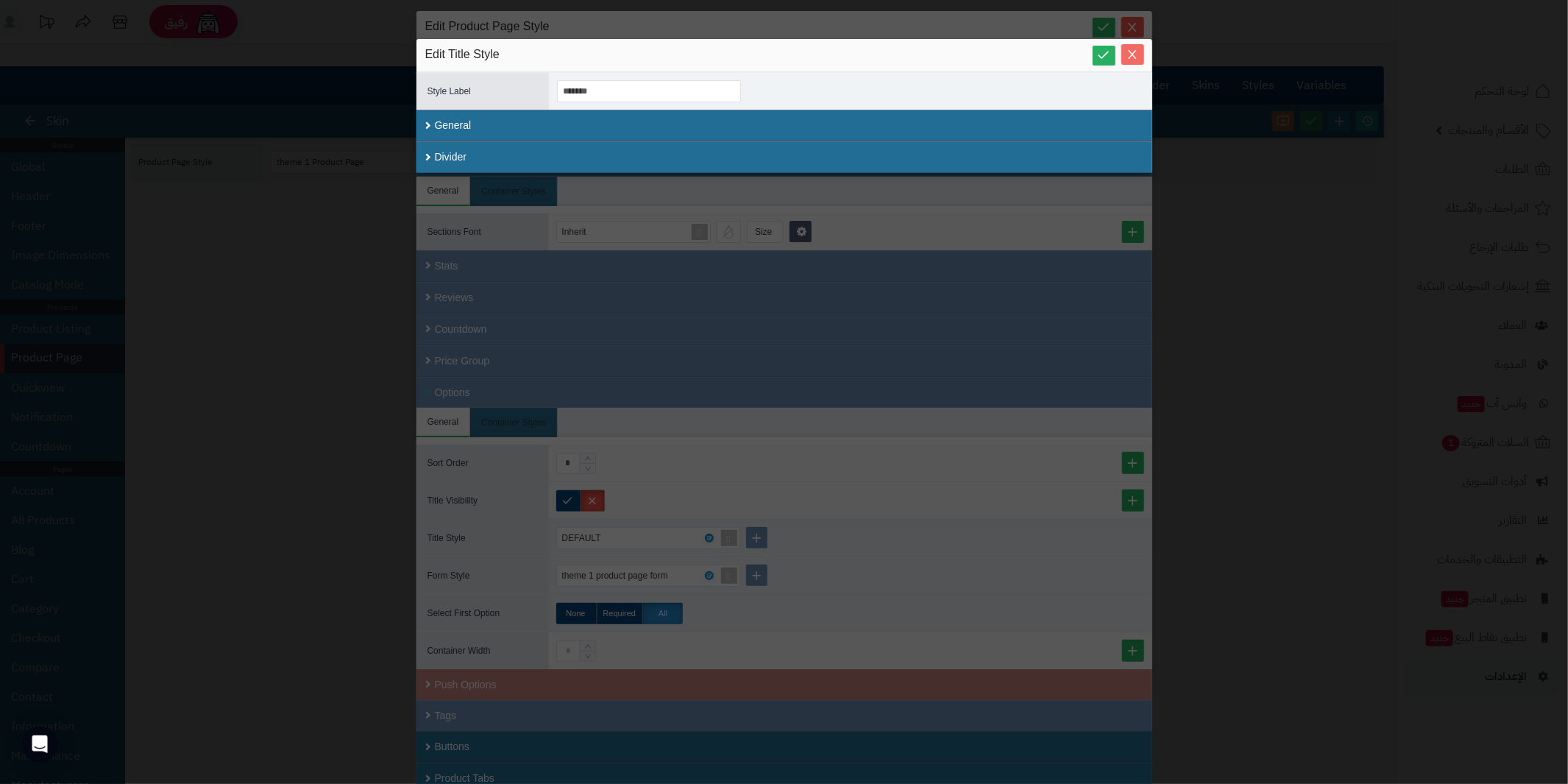
click at [1131, 61] on button "Close" at bounding box center [1132, 54] width 23 height 21
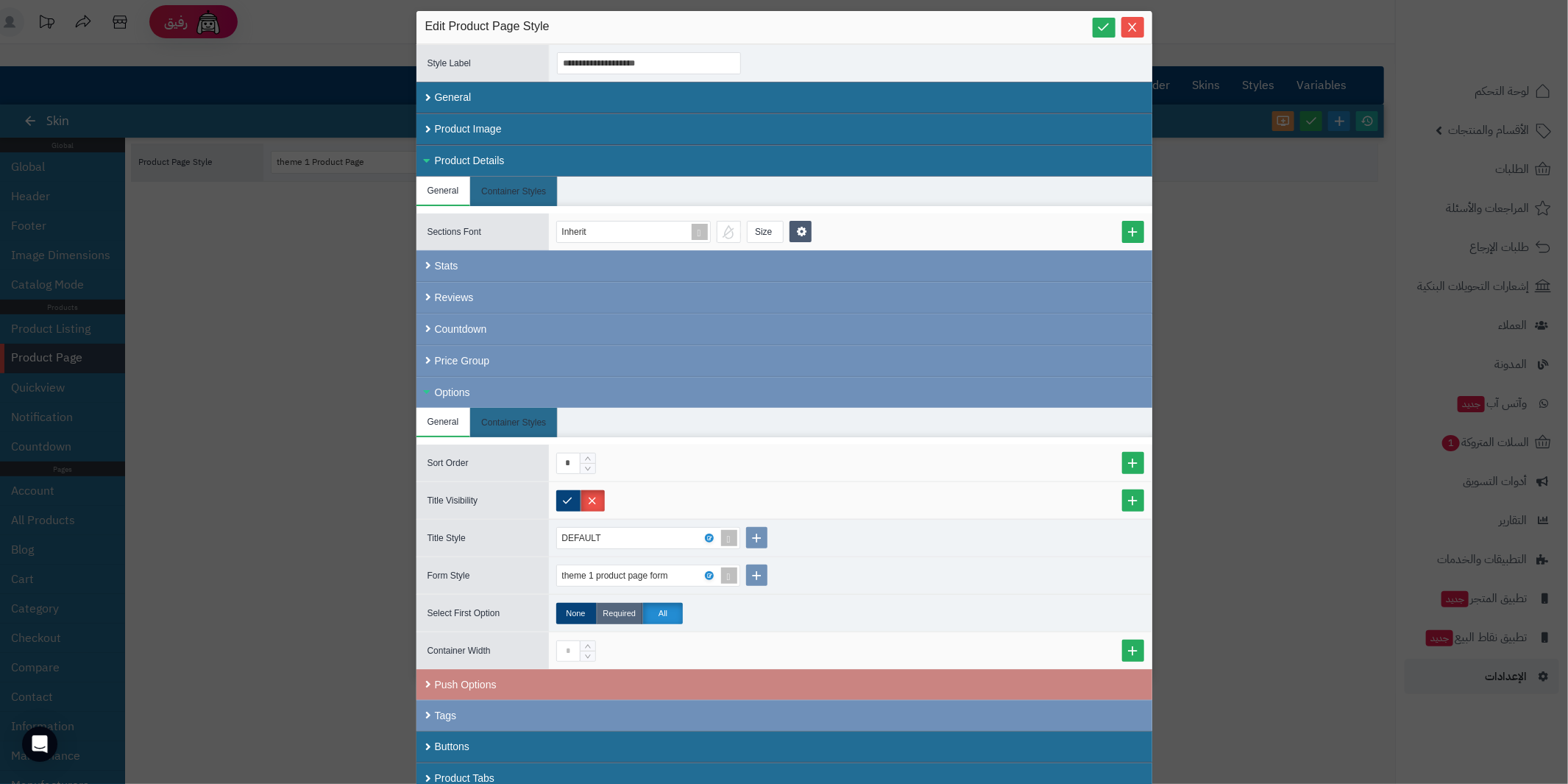
click at [625, 603] on label "Required" at bounding box center [620, 613] width 46 height 21
click at [576, 606] on label "None" at bounding box center [576, 613] width 40 height 21
click at [618, 608] on label "Required" at bounding box center [620, 613] width 46 height 21
click at [573, 603] on label "None" at bounding box center [576, 613] width 40 height 21
click at [667, 607] on label "All" at bounding box center [662, 613] width 40 height 21
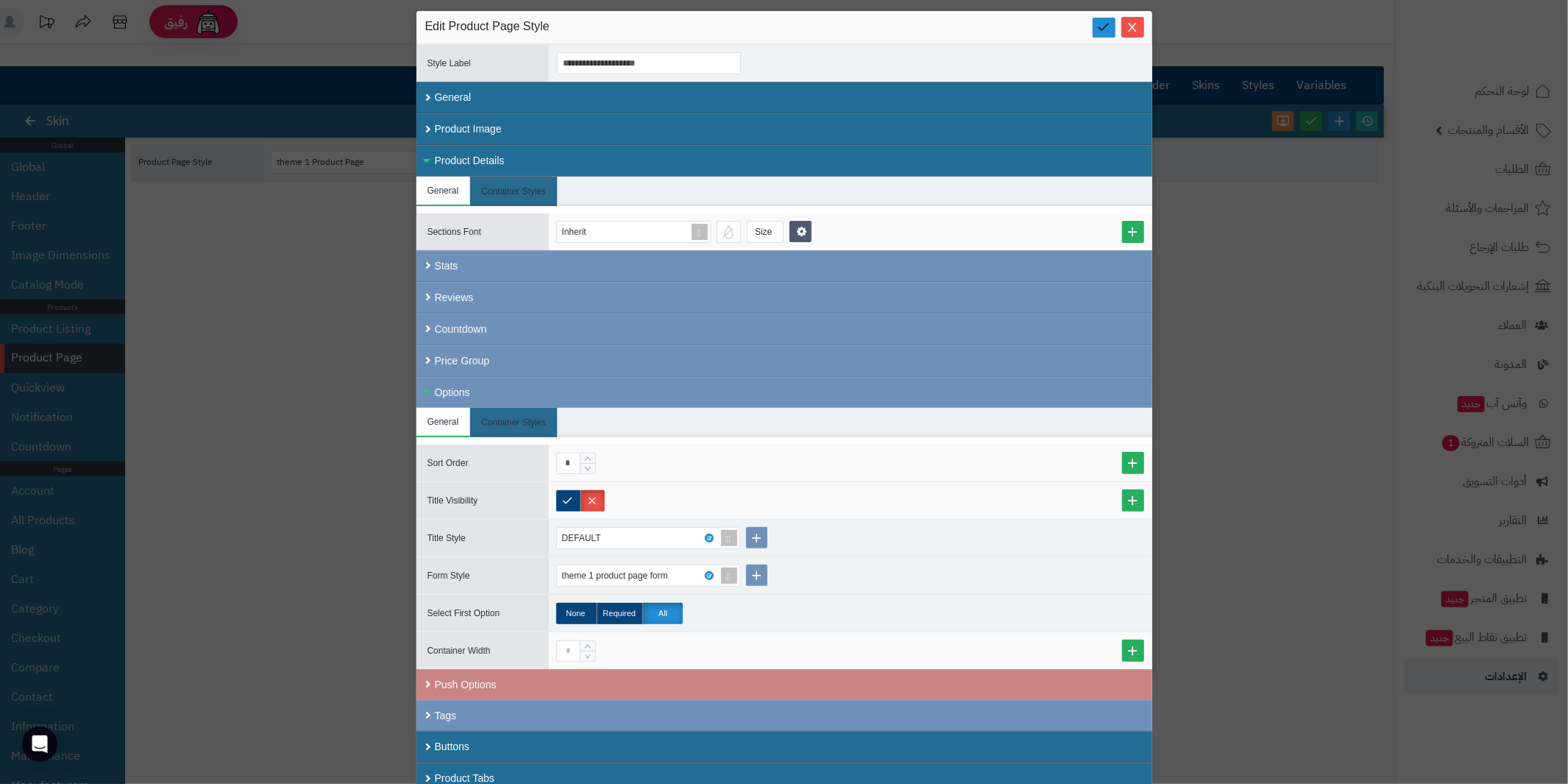
click at [1106, 20] on icon at bounding box center [1104, 27] width 14 height 14
click at [1107, 25] on icon at bounding box center [1104, 27] width 14 height 14
click at [433, 152] on div "Product Details" at bounding box center [784, 161] width 735 height 32
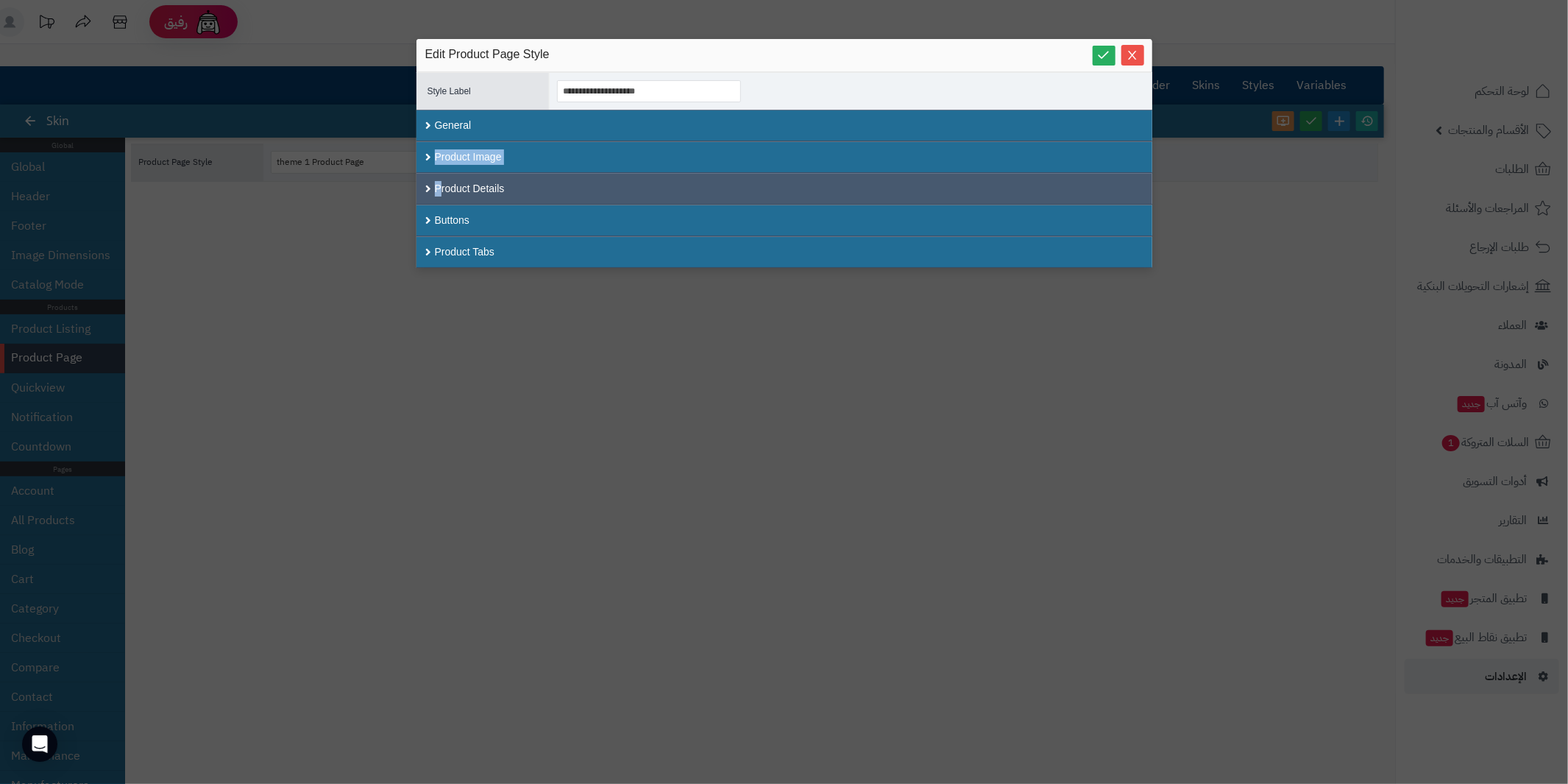
drag, startPoint x: 434, startPoint y: 150, endPoint x: 441, endPoint y: 182, distance: 32.8
click at [441, 182] on div "Close All Open All General Product Image Product Details Buttons Product Tabs" at bounding box center [784, 189] width 735 height 158
click at [432, 182] on div "Product Details" at bounding box center [784, 188] width 735 height 32
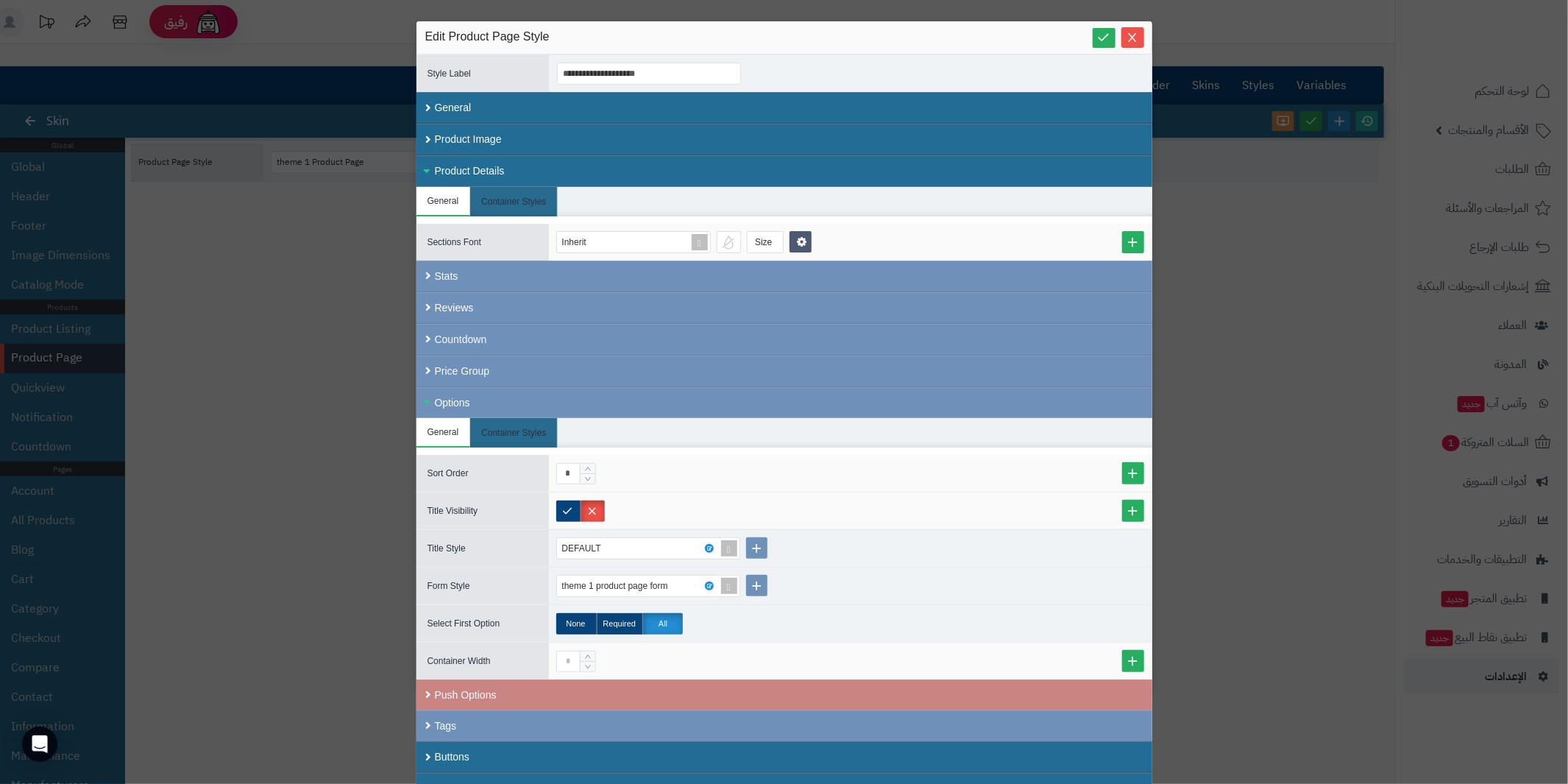
scroll to position [28, 0]
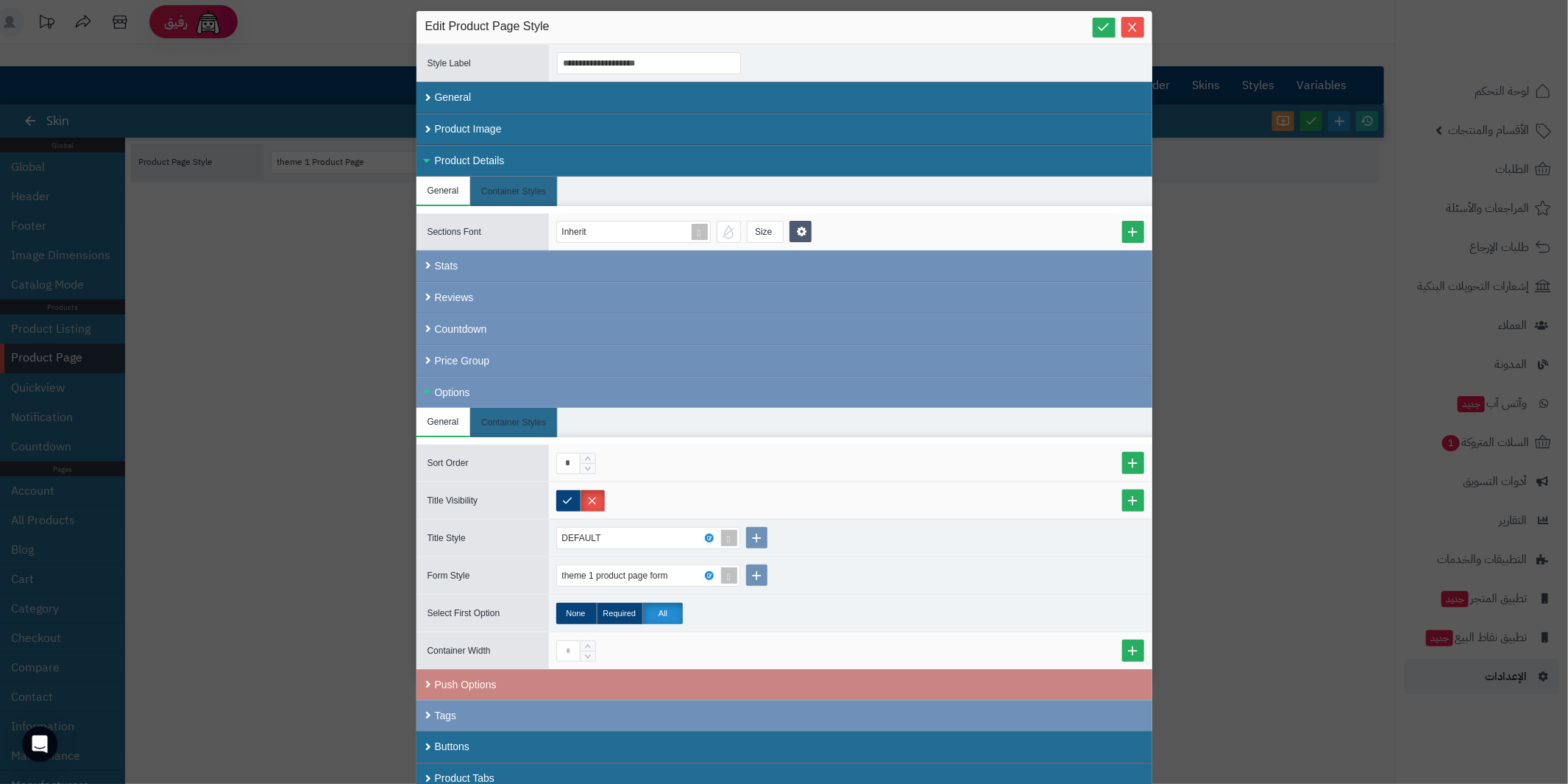
click at [433, 161] on div "Product Details" at bounding box center [784, 161] width 735 height 32
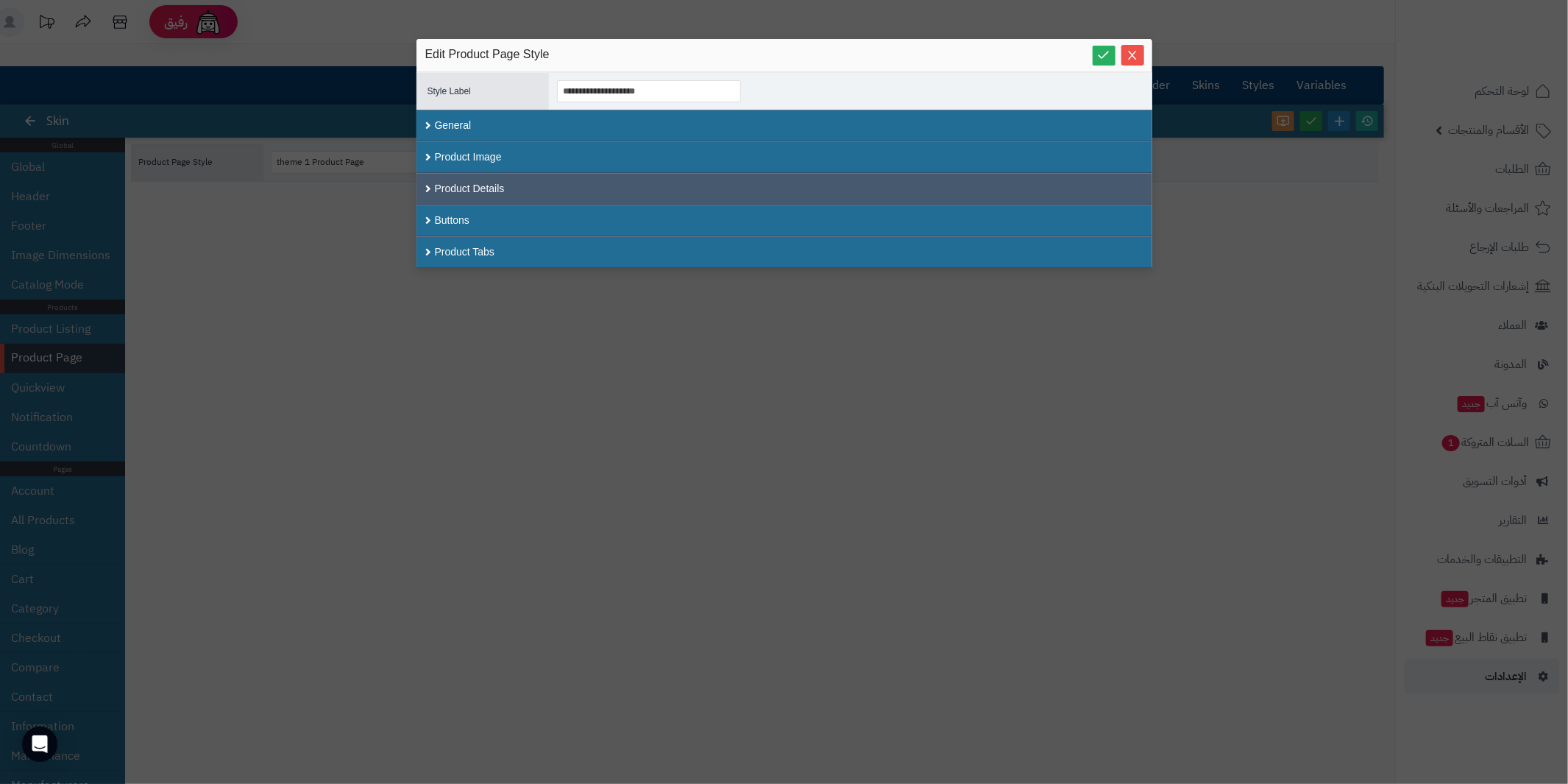
scroll to position [0, 0]
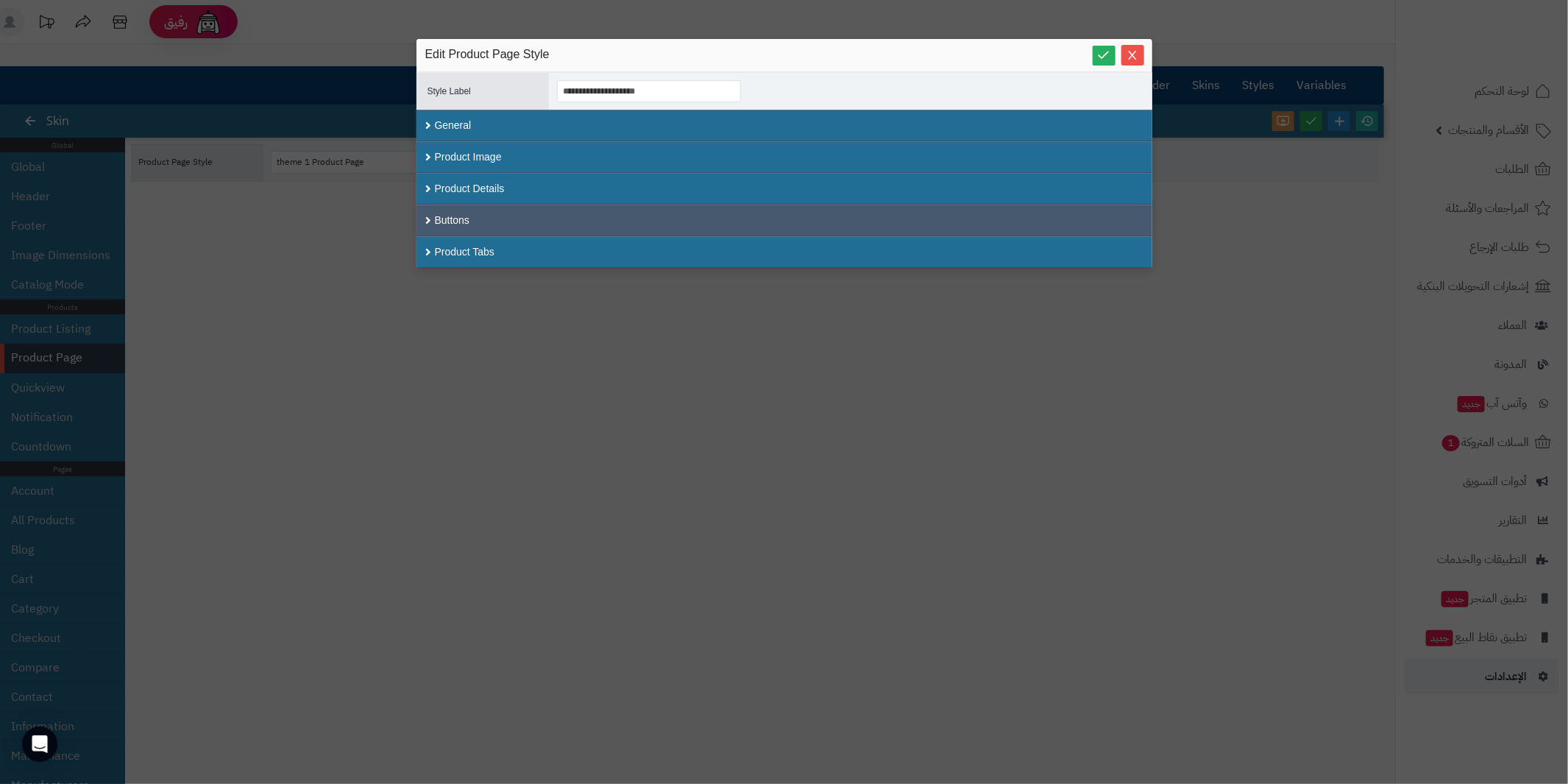
click at [427, 215] on div "Buttons" at bounding box center [784, 220] width 735 height 32
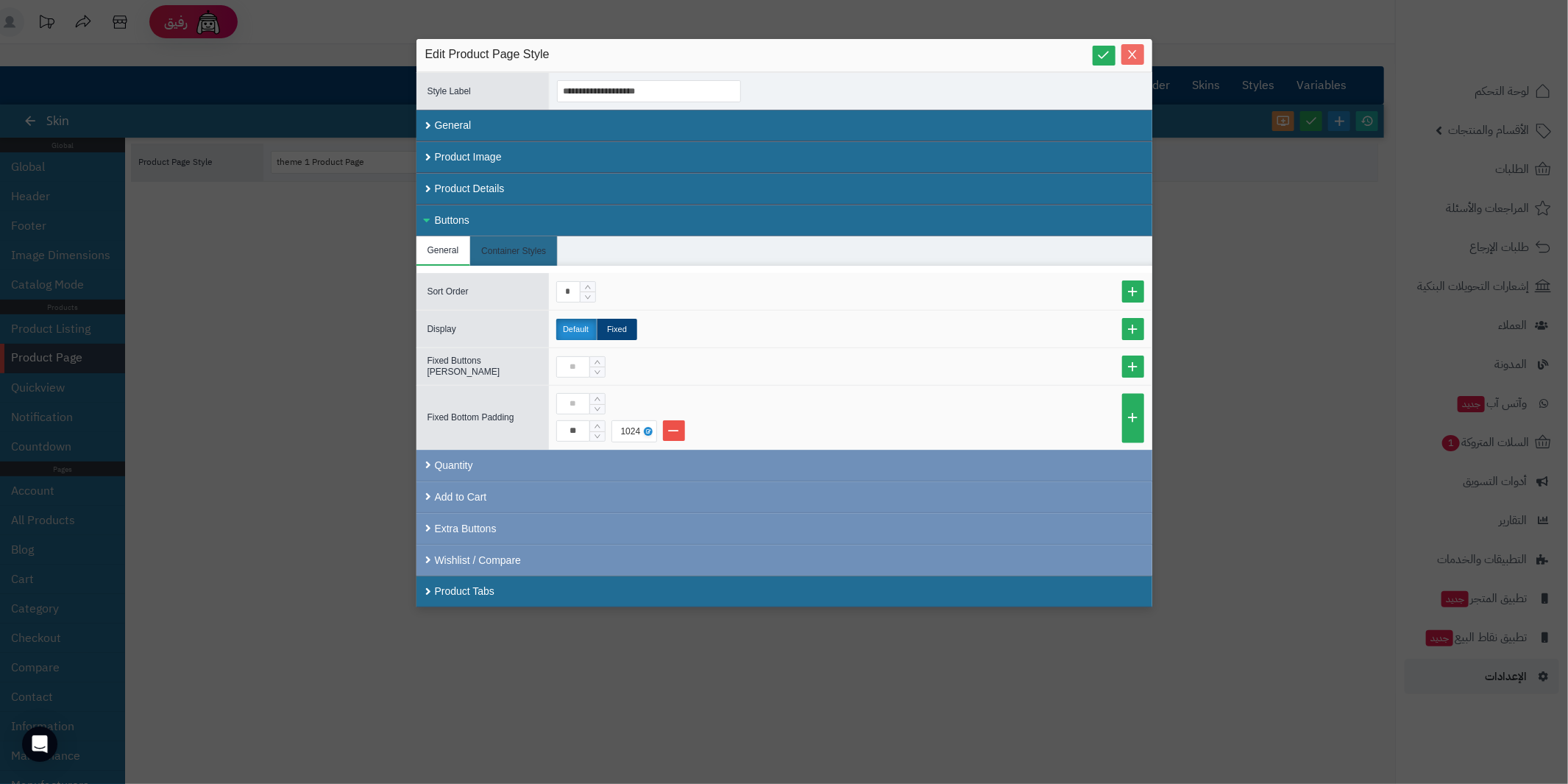
click at [1129, 57] on icon "Close" at bounding box center [1132, 55] width 12 height 12
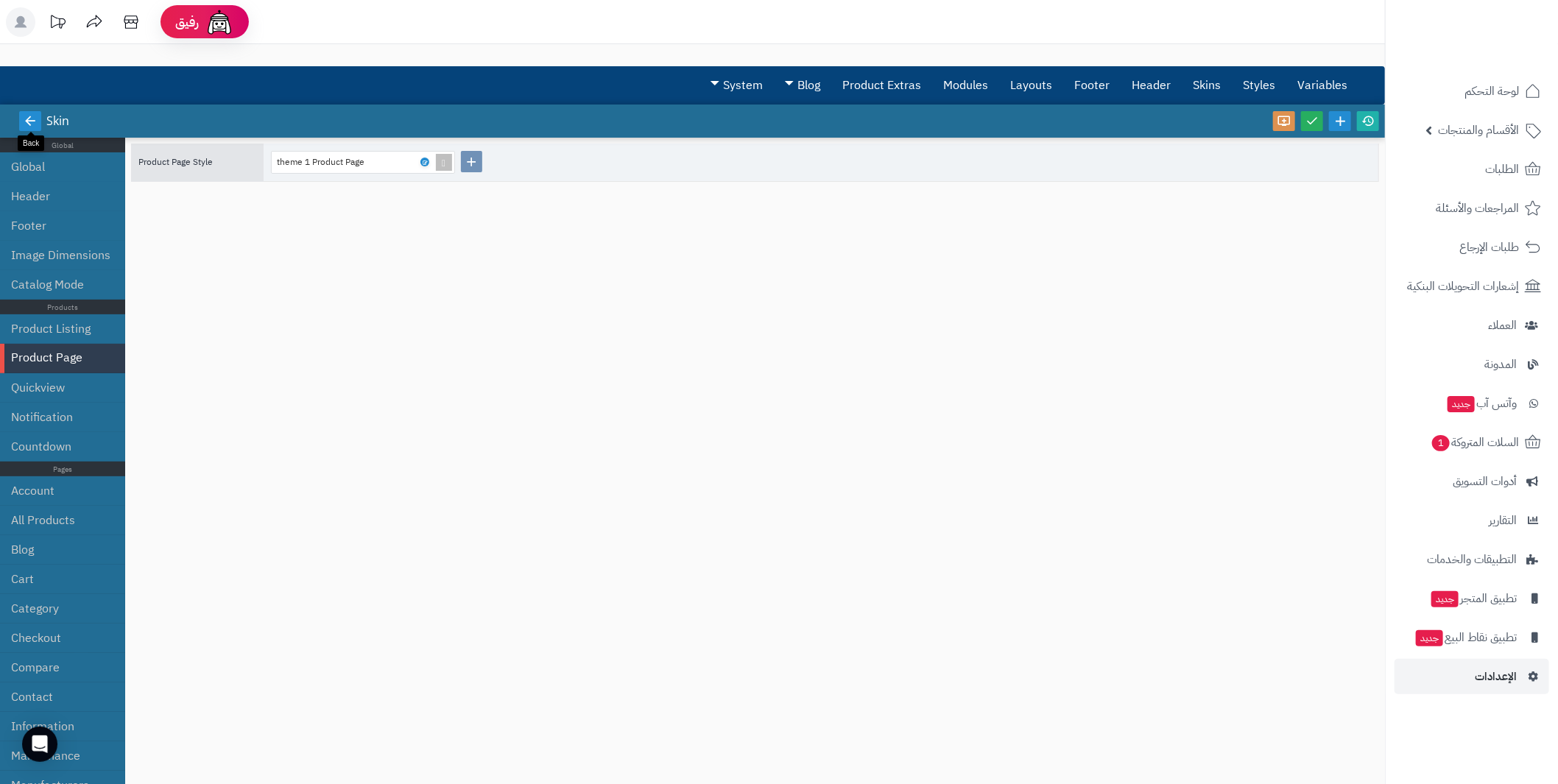
click at [34, 119] on icon at bounding box center [29, 120] width 13 height 13
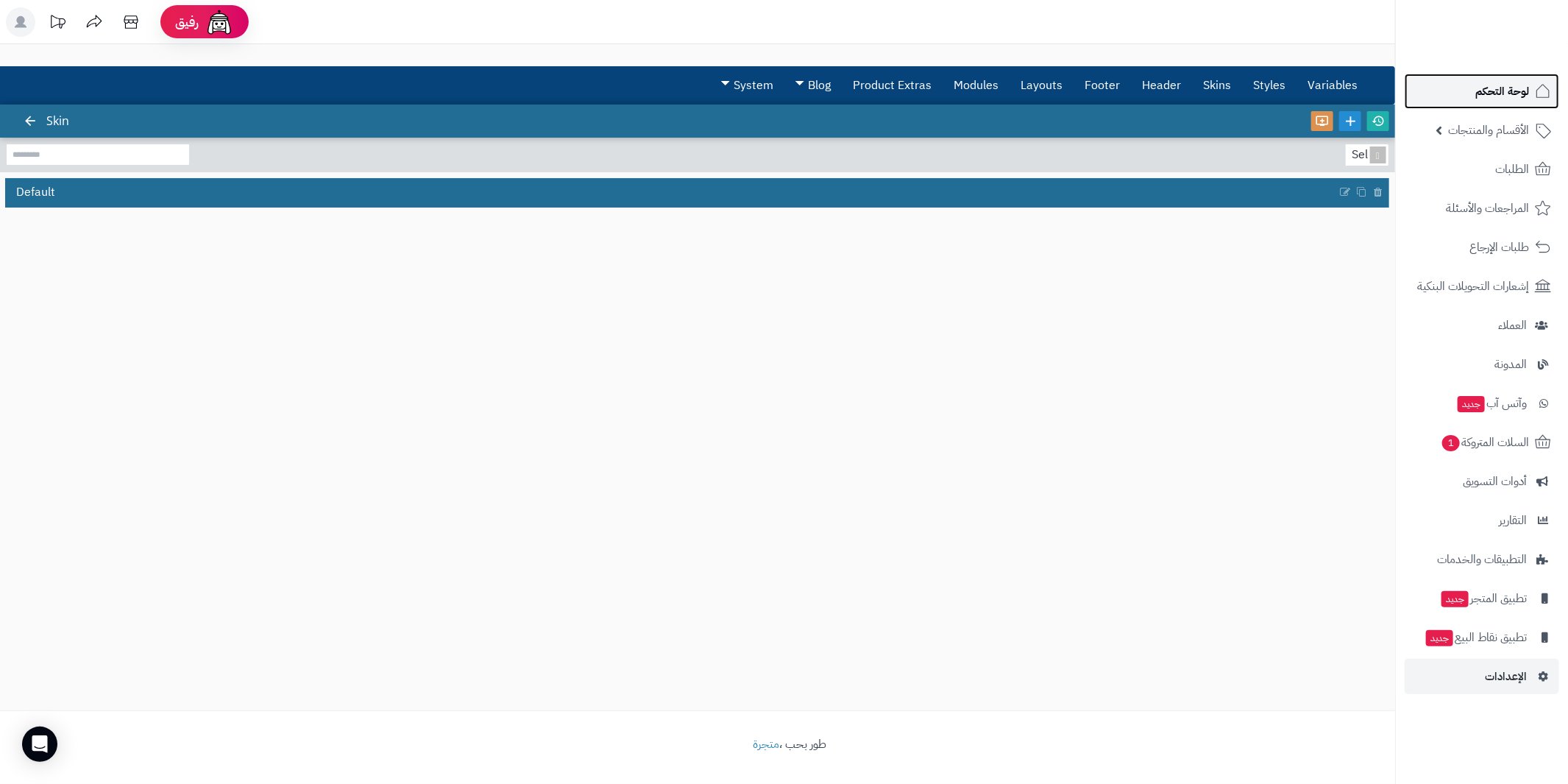
click at [1487, 90] on span "لوحة التحكم" at bounding box center [1502, 91] width 54 height 21
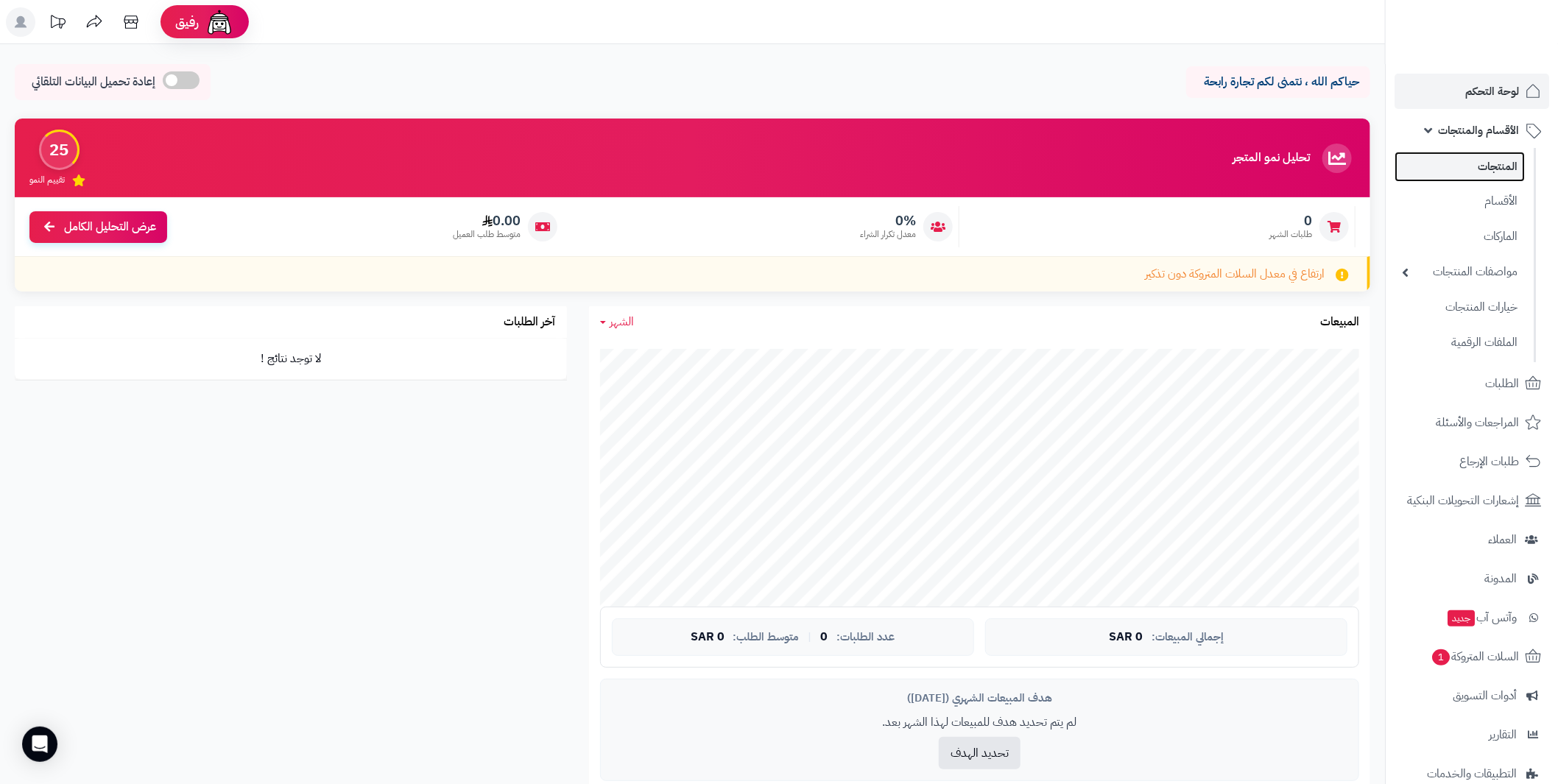
click at [1492, 165] on link "المنتجات" at bounding box center [1460, 166] width 131 height 30
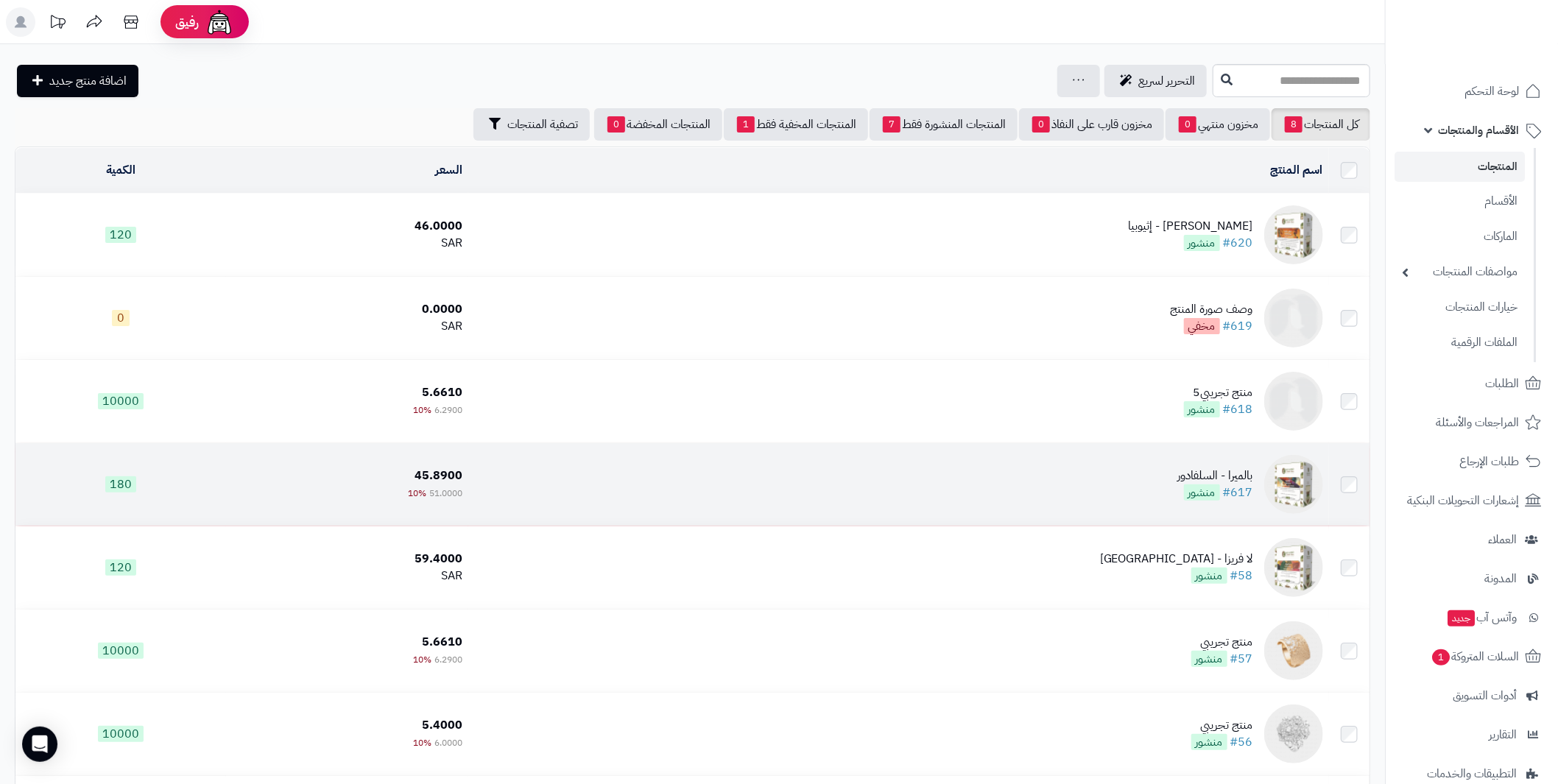
click at [1234, 469] on div "بالميرا - السلفادور" at bounding box center [1215, 476] width 75 height 17
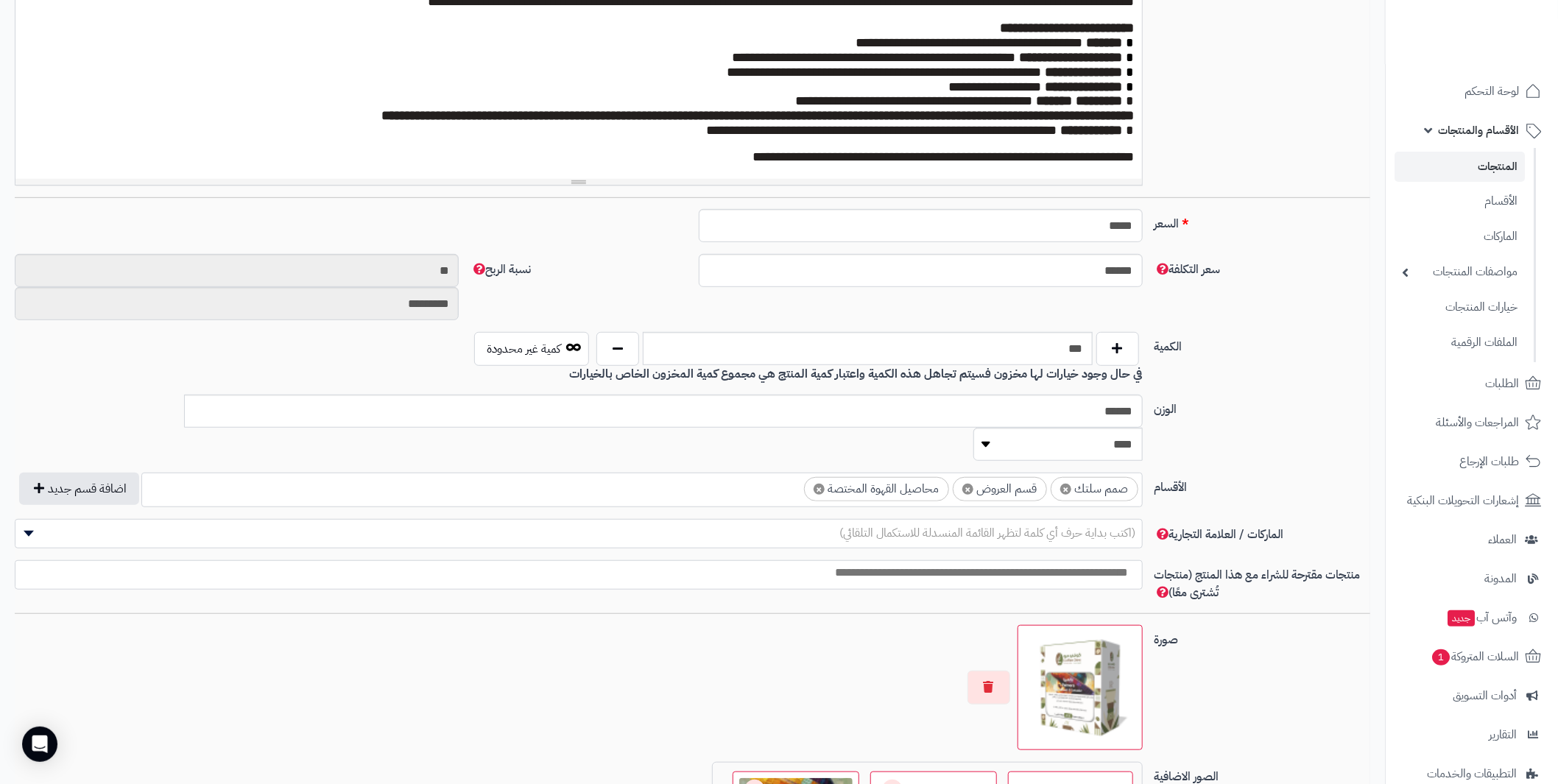
scroll to position [441, 0]
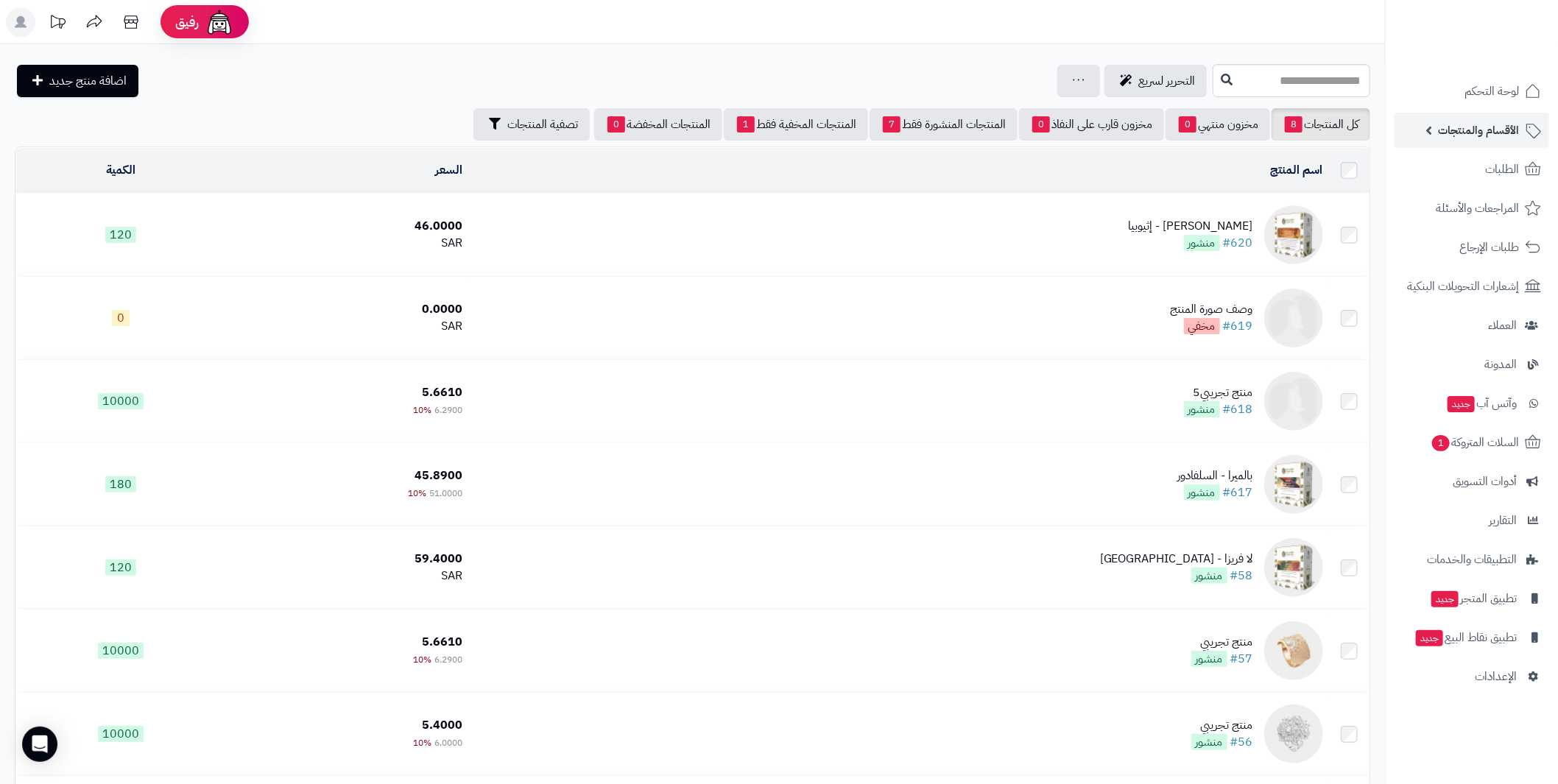
click at [1447, 124] on span "الأقسام والمنتجات" at bounding box center [1479, 131] width 81 height 21
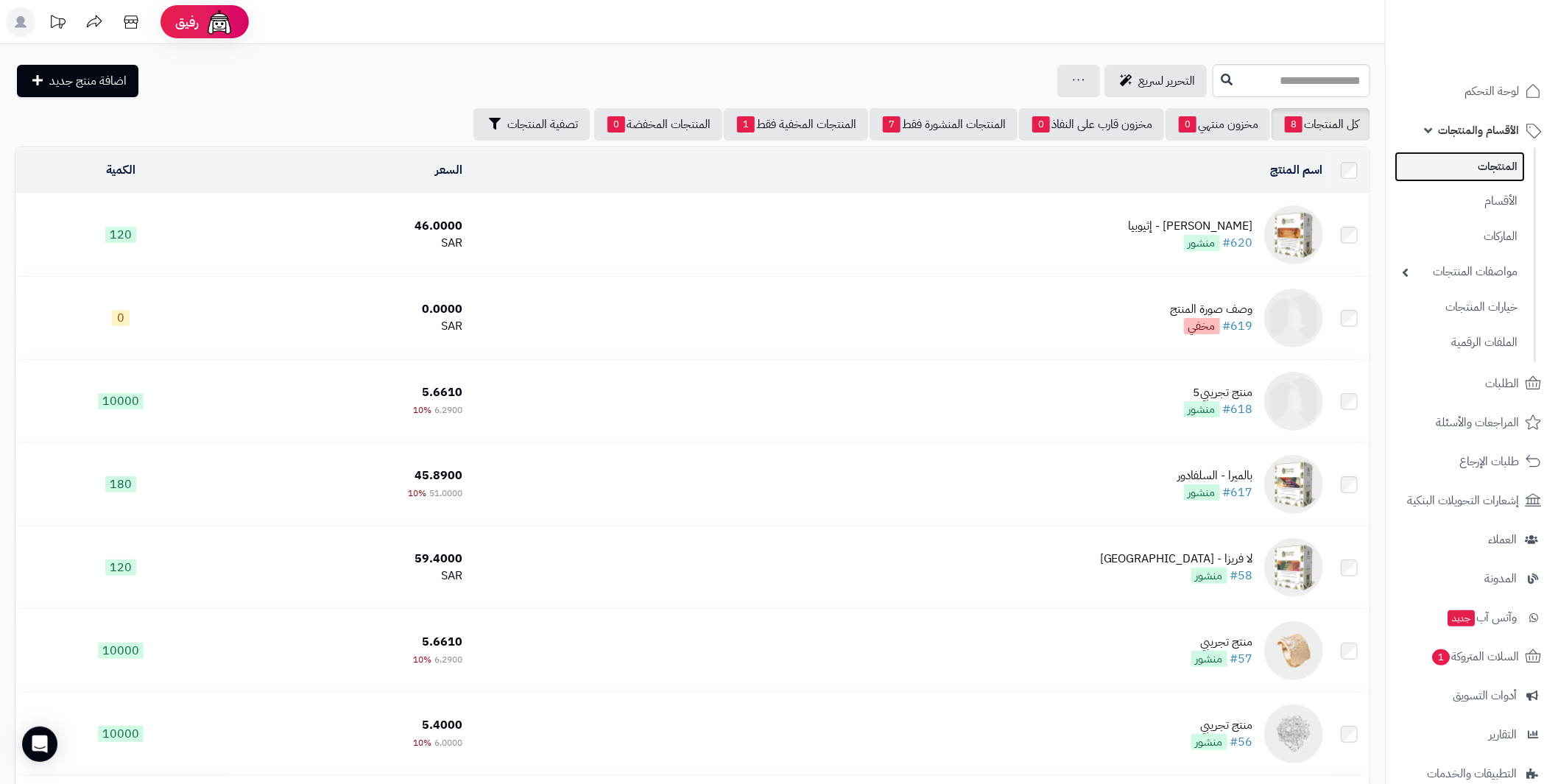
click at [1494, 168] on link "المنتجات" at bounding box center [1460, 166] width 131 height 30
click at [1294, 229] on img at bounding box center [1294, 235] width 59 height 59
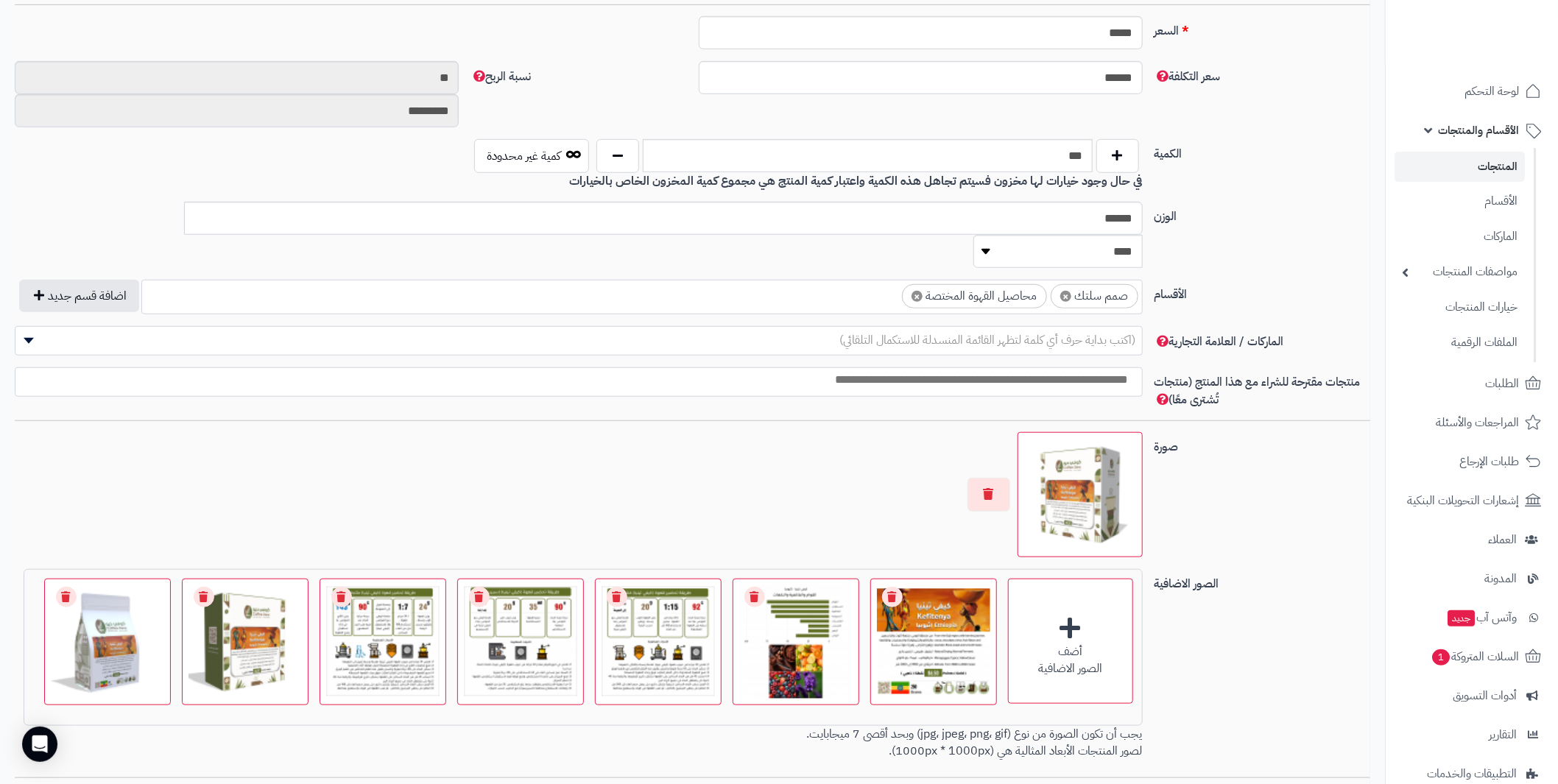
scroll to position [663, 0]
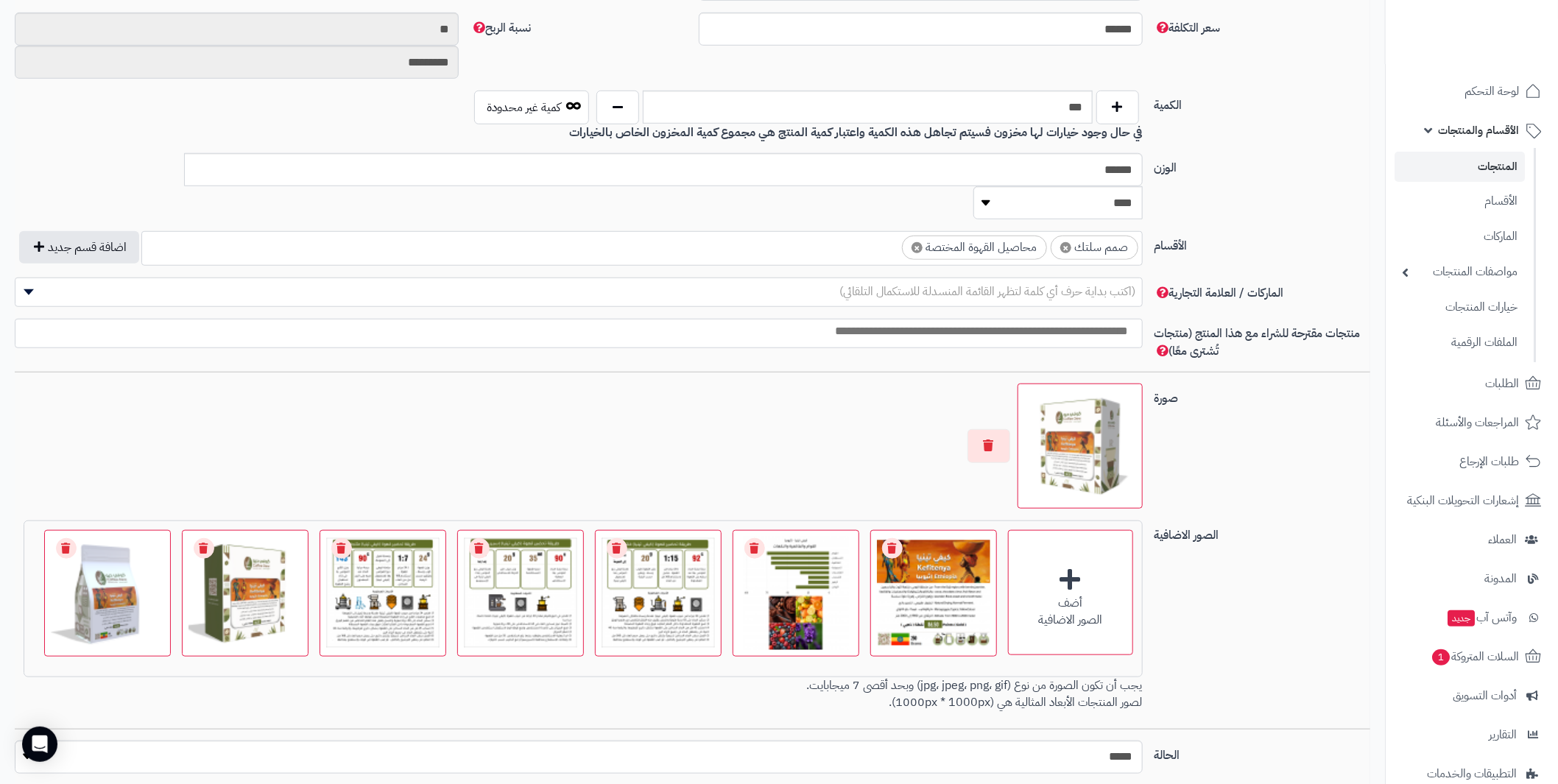
click at [1076, 393] on img at bounding box center [1080, 446] width 112 height 112
drag, startPoint x: 1076, startPoint y: 393, endPoint x: 943, endPoint y: 526, distance: 188.1
drag, startPoint x: 943, startPoint y: 526, endPoint x: 844, endPoint y: 425, distance: 141.4
click at [844, 425] on div at bounding box center [578, 446] width 1127 height 126
click at [967, 557] on div "0.8 MB catalog/1756382061304-Bag Kefitenya.png" at bounding box center [934, 571] width 126 height 79
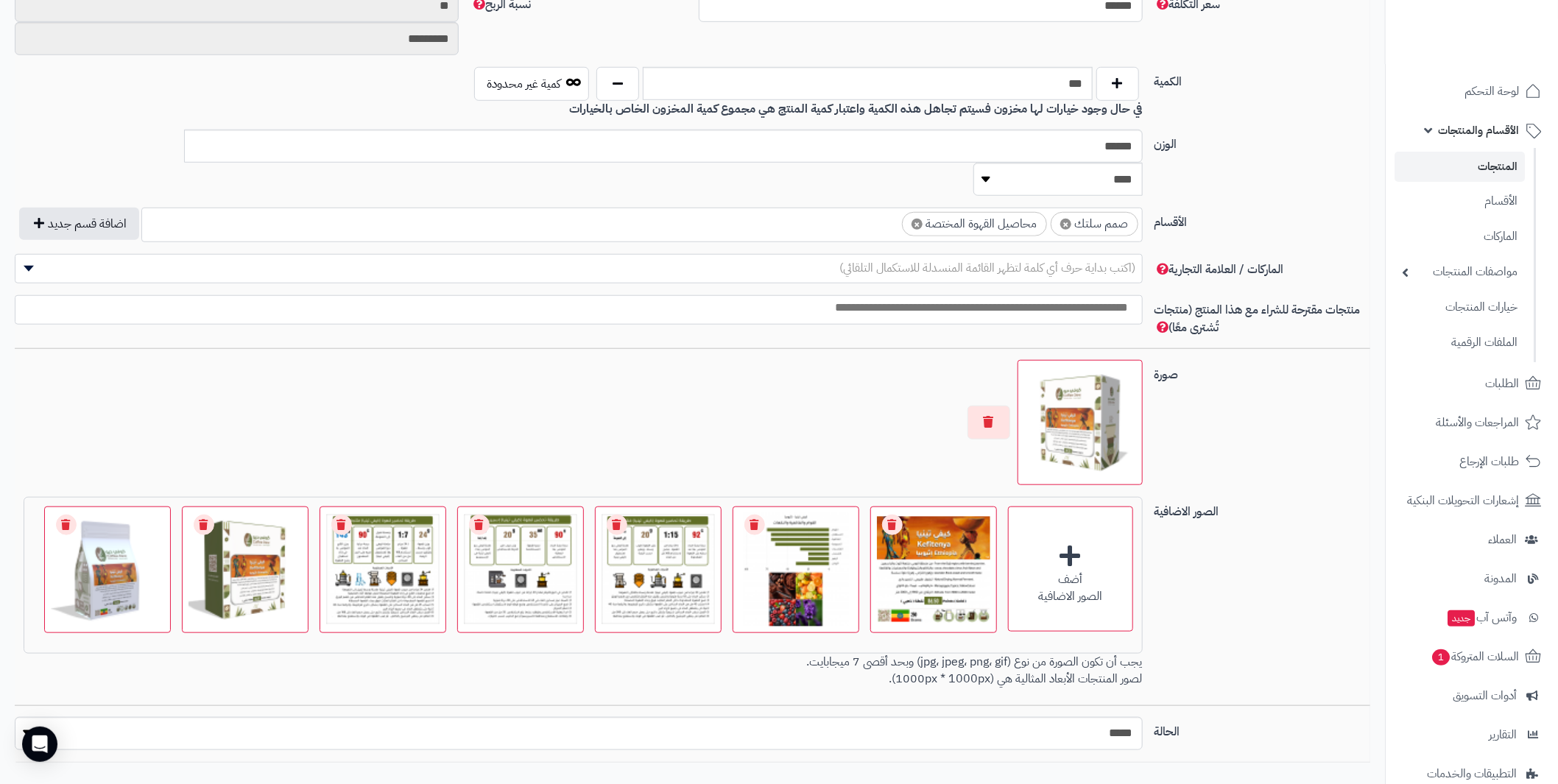
scroll to position [666, 0]
